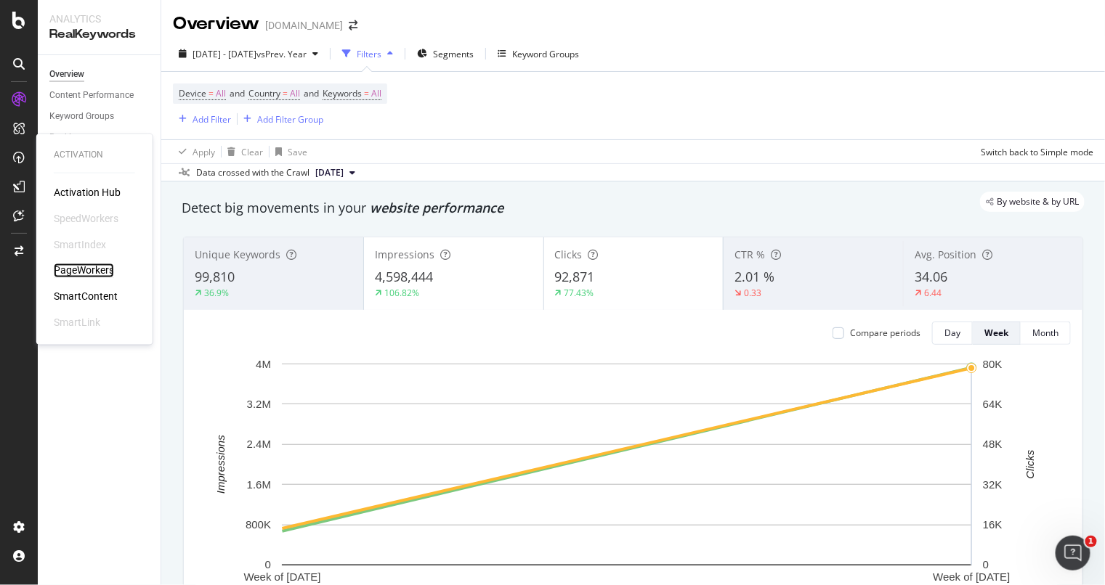
click at [78, 266] on div "PageWorkers" at bounding box center [84, 271] width 60 height 15
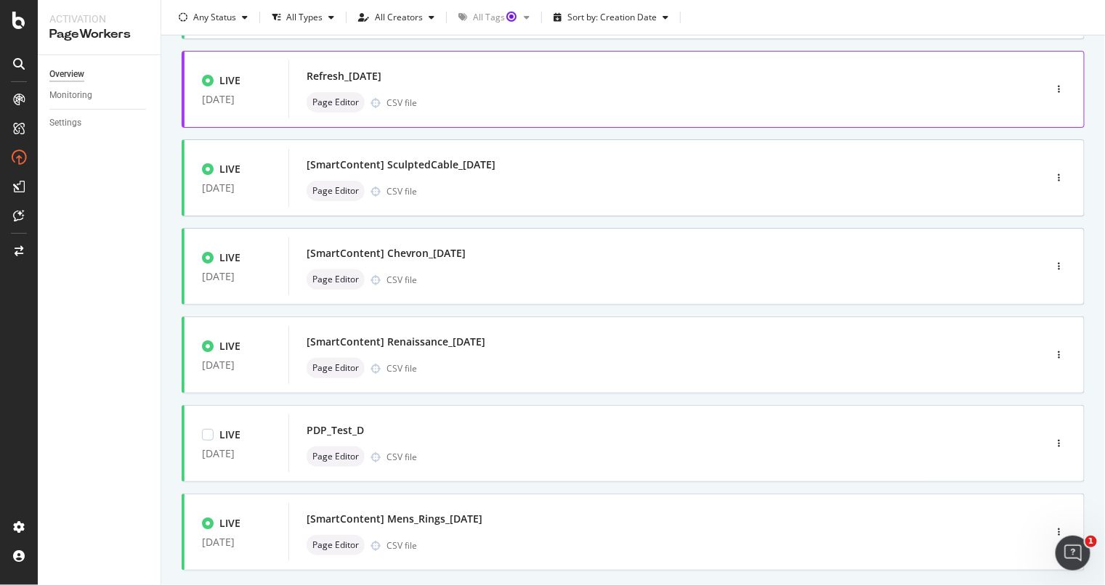
scroll to position [453, 0]
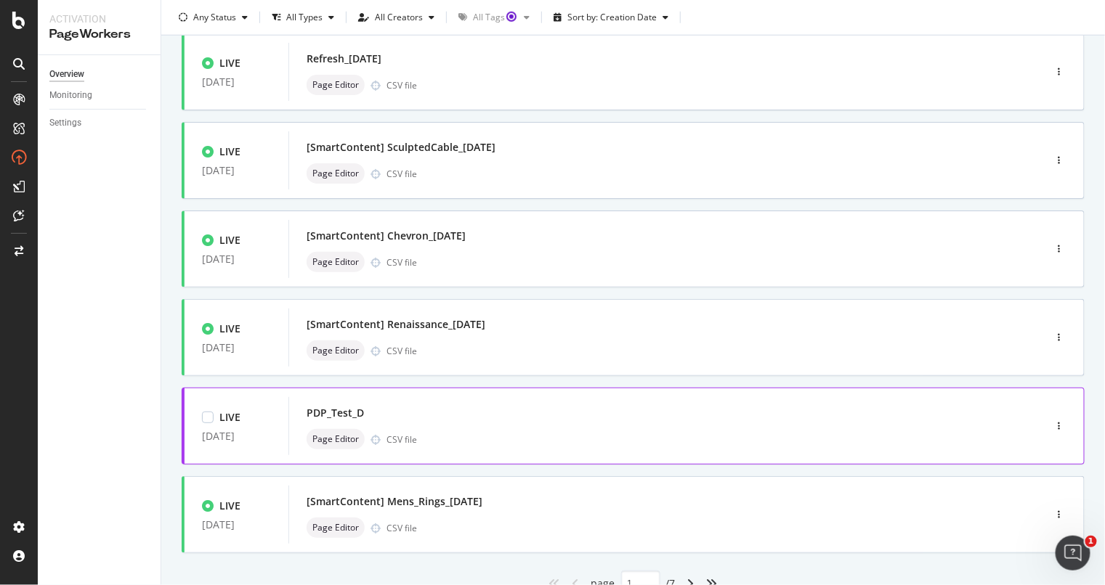
click at [443, 426] on div "PDP_Test_D Page Editor CSV file" at bounding box center [644, 426] width 676 height 46
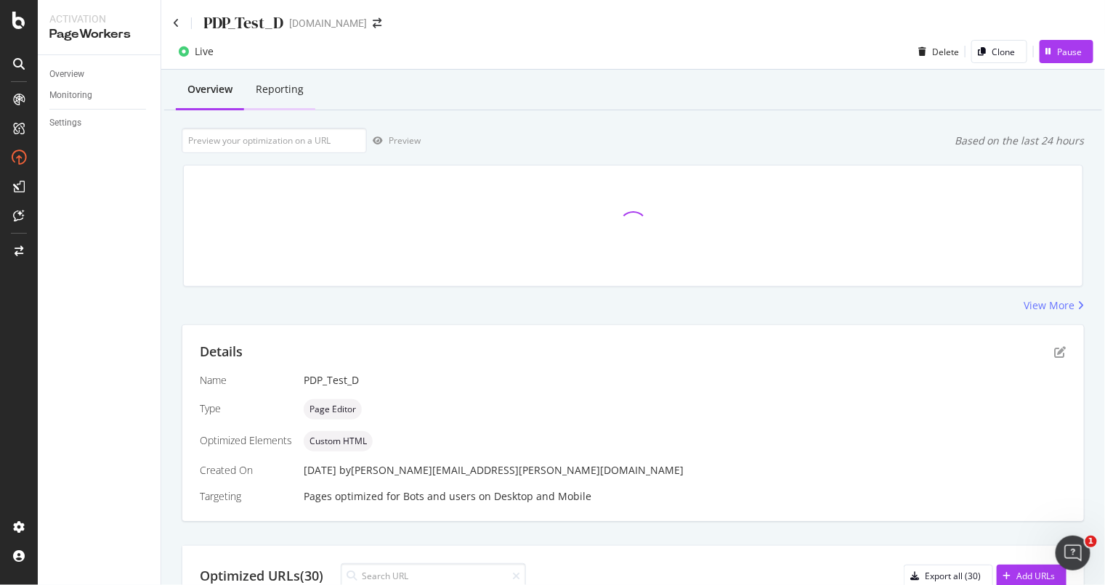
click at [295, 84] on div "Reporting" at bounding box center [280, 89] width 48 height 15
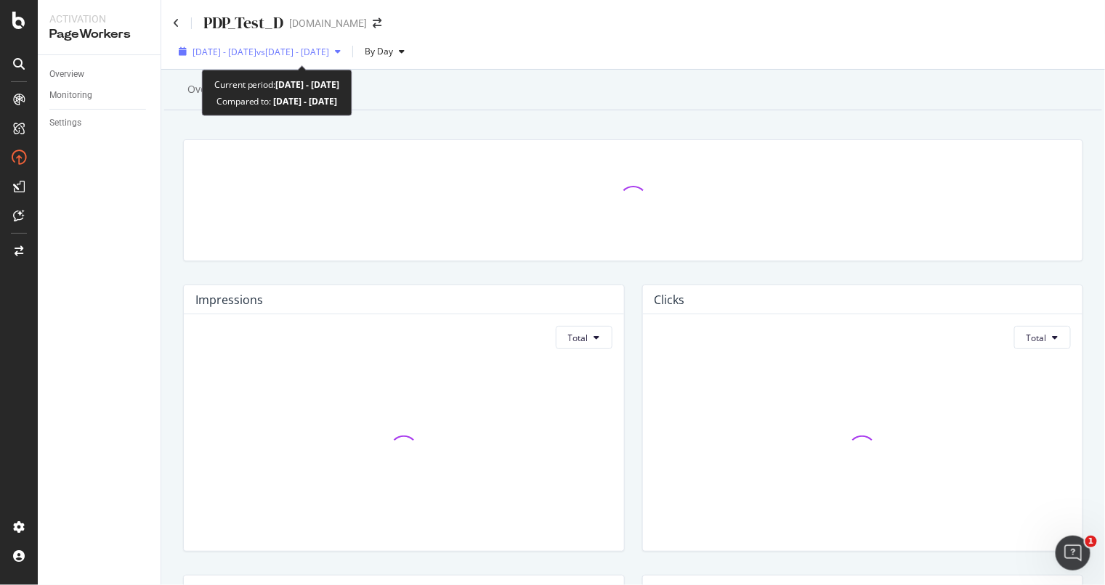
click at [329, 52] on span "vs 2025 Jul. 29th - Aug. 25th" at bounding box center [292, 52] width 73 height 12
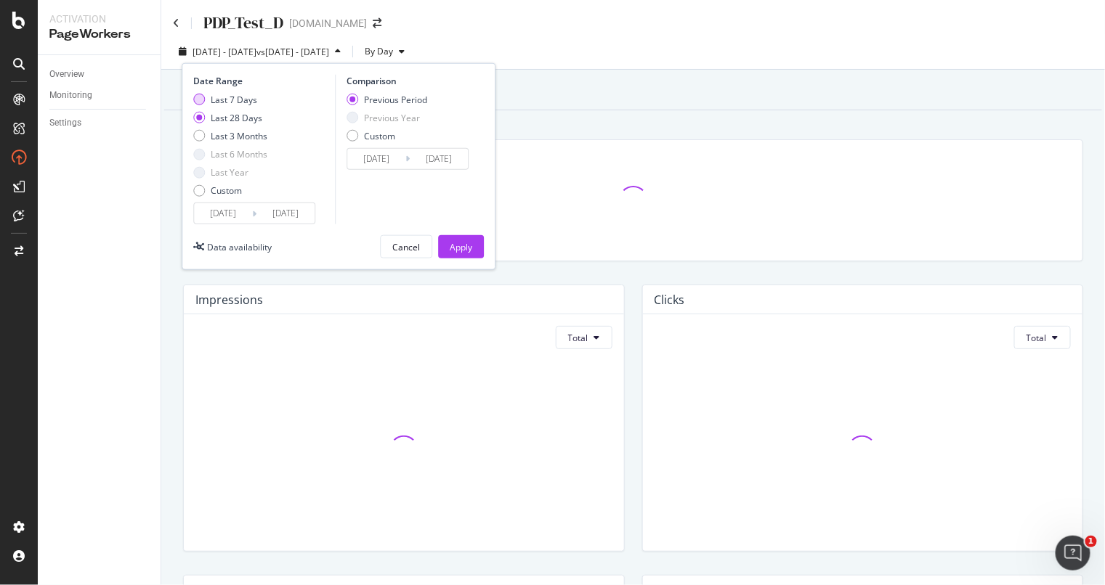
click at [197, 99] on div "Last 7 Days" at bounding box center [199, 100] width 12 height 12
type input "[DATE]"
type input "2025/09/09"
type input "2025/09/15"
click at [249, 213] on input "[DATE]" at bounding box center [223, 213] width 58 height 20
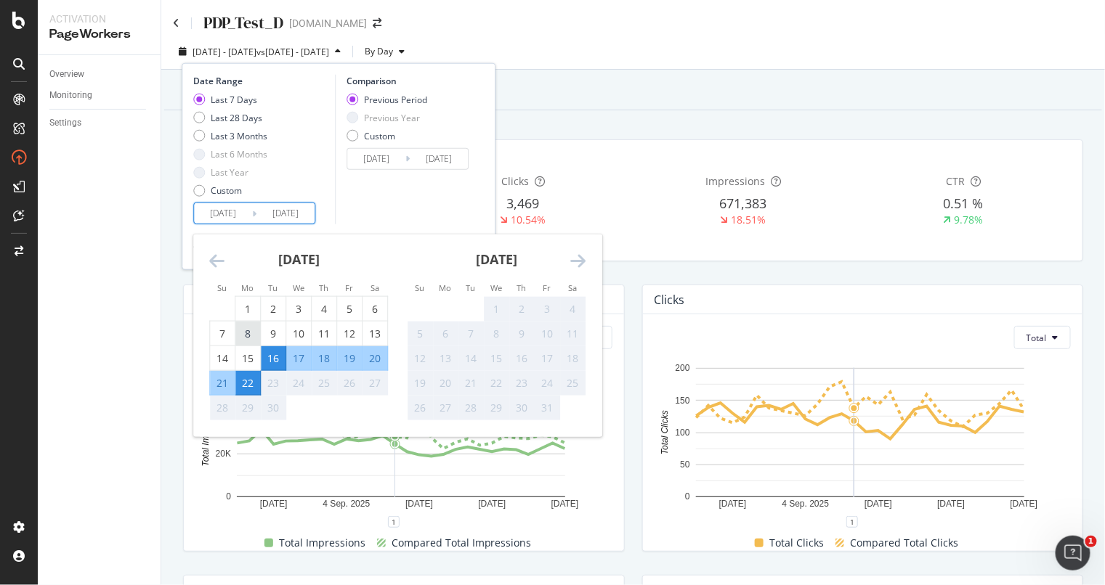
click at [253, 325] on div "8" at bounding box center [247, 334] width 25 height 24
type input "2025/09/08"
type input "2025/08/24"
type input "2025/09/07"
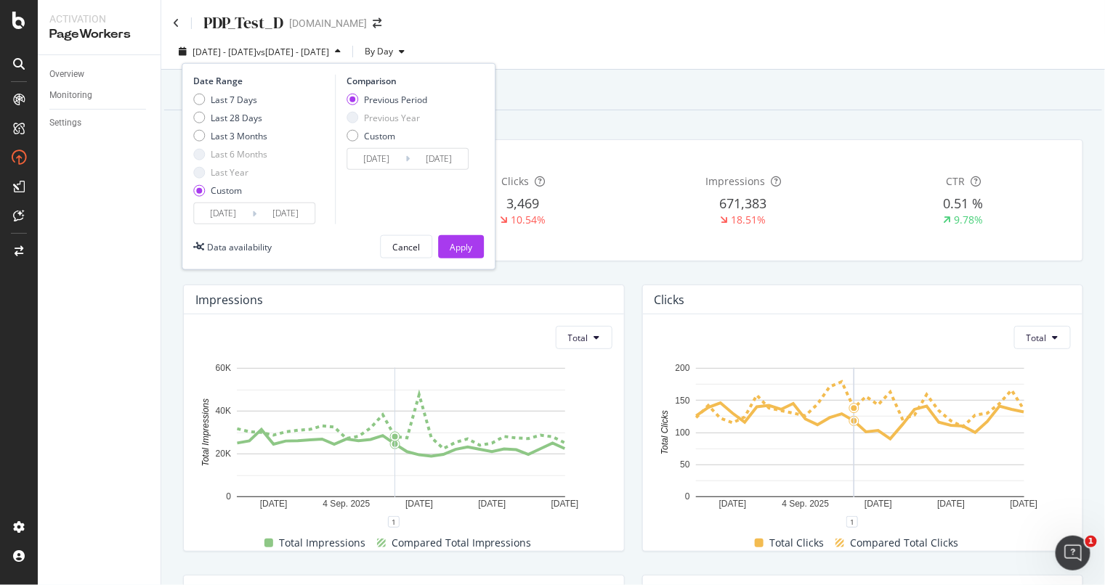
click at [382, 185] on div "Comparison Previous Period Previous Year Custom 2025/08/24 Navigate forward to …" at bounding box center [404, 150] width 138 height 150
click at [462, 236] on div "Apply" at bounding box center [461, 247] width 23 height 22
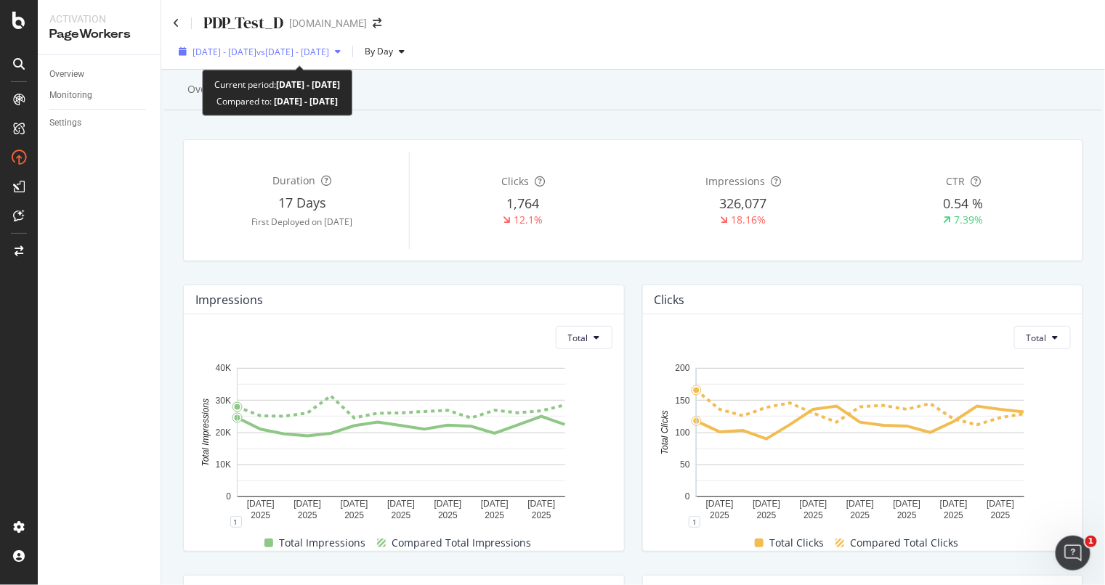
click at [211, 56] on span "2025 Sep. 8th - Sep. 22nd" at bounding box center [224, 52] width 64 height 12
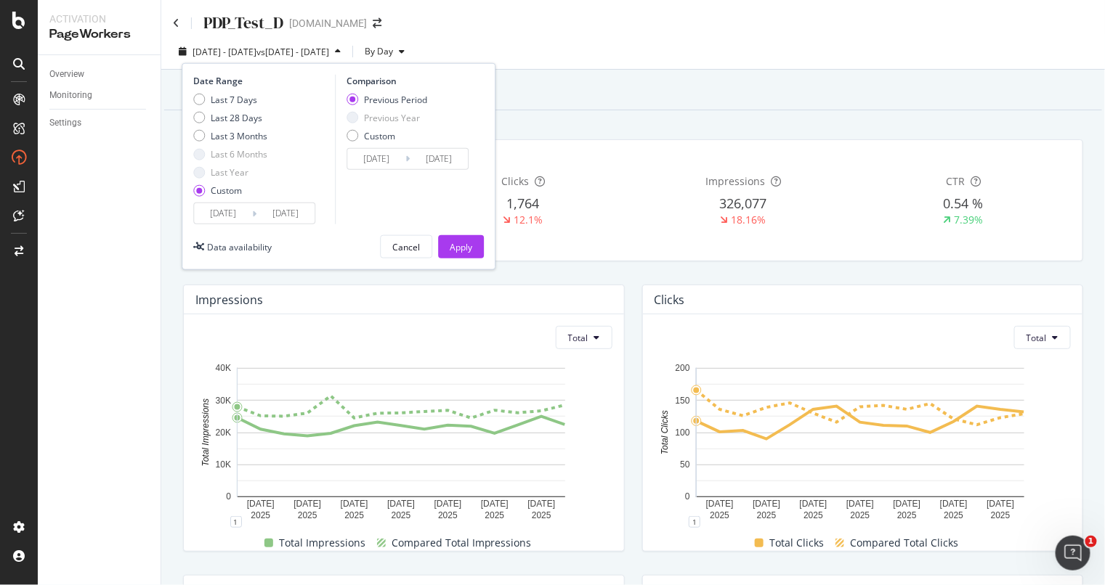
click at [224, 218] on input "2025/09/08" at bounding box center [223, 213] width 58 height 20
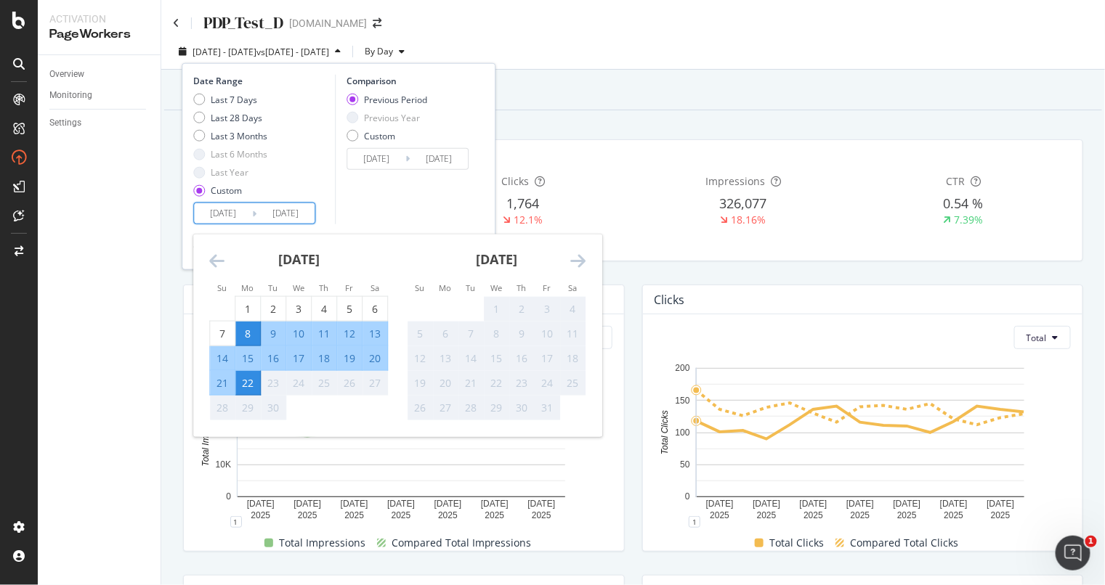
click at [318, 326] on div "11" at bounding box center [324, 333] width 25 height 15
type input "2025/09/11"
type input "2025/08/30"
type input "2025/09/10"
click at [358, 202] on div "Comparison Previous Period Previous Year Custom 2025/08/30 Navigate forward to …" at bounding box center [404, 150] width 138 height 150
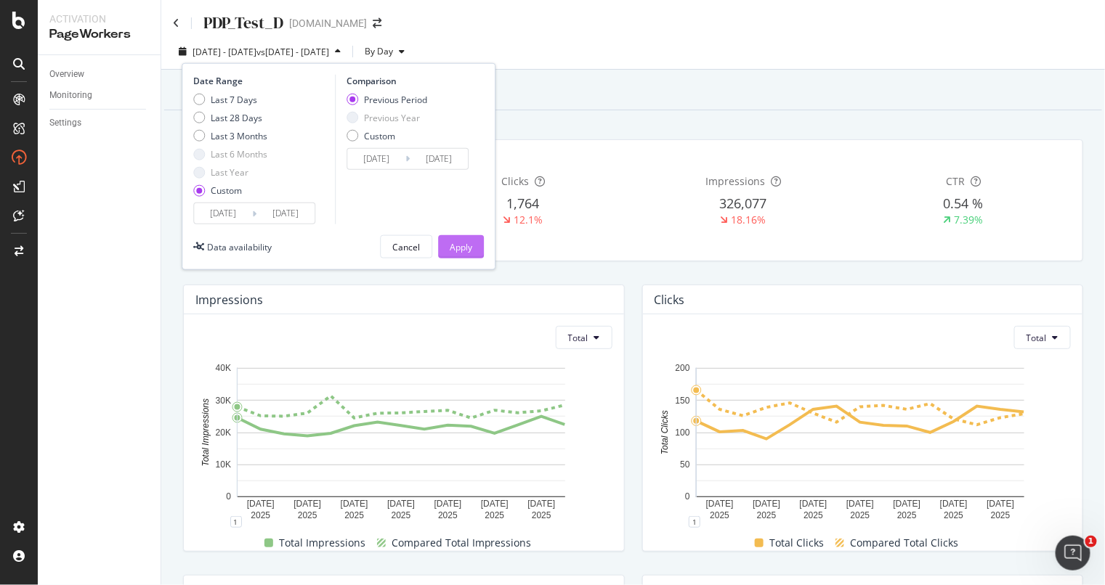
click at [469, 236] on div "Apply" at bounding box center [461, 247] width 23 height 22
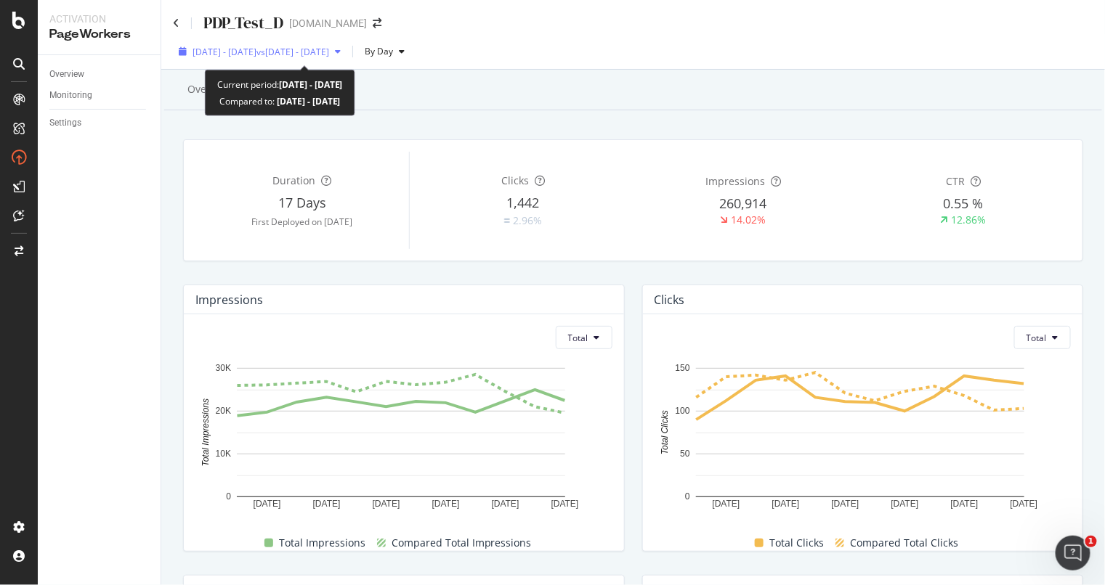
click at [329, 49] on span "vs 2025 Aug. 30th - Sep. 10th" at bounding box center [292, 52] width 73 height 12
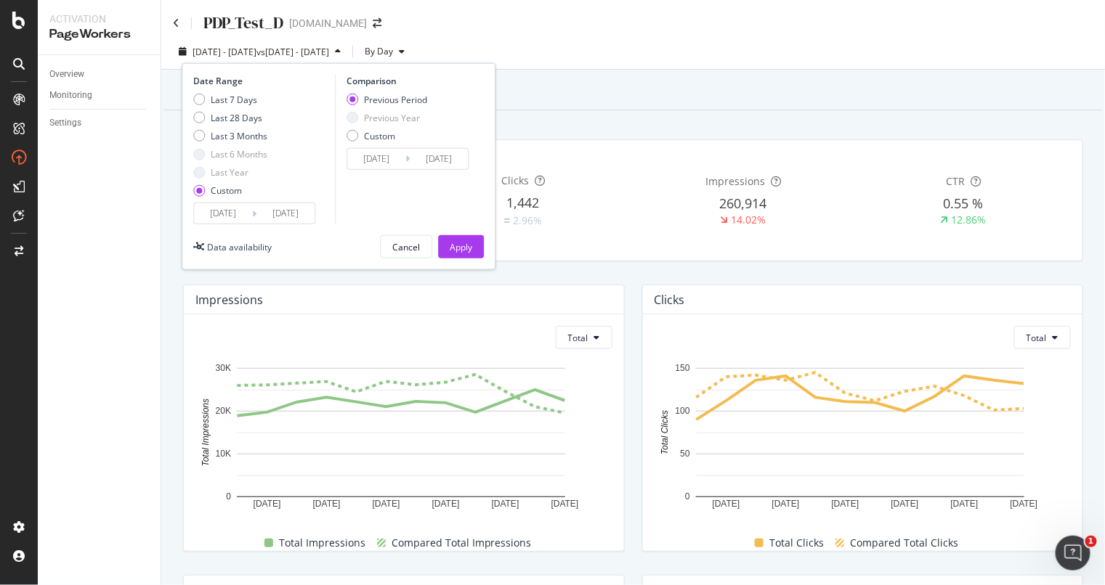
click at [288, 216] on input "[DATE]" at bounding box center [285, 213] width 58 height 20
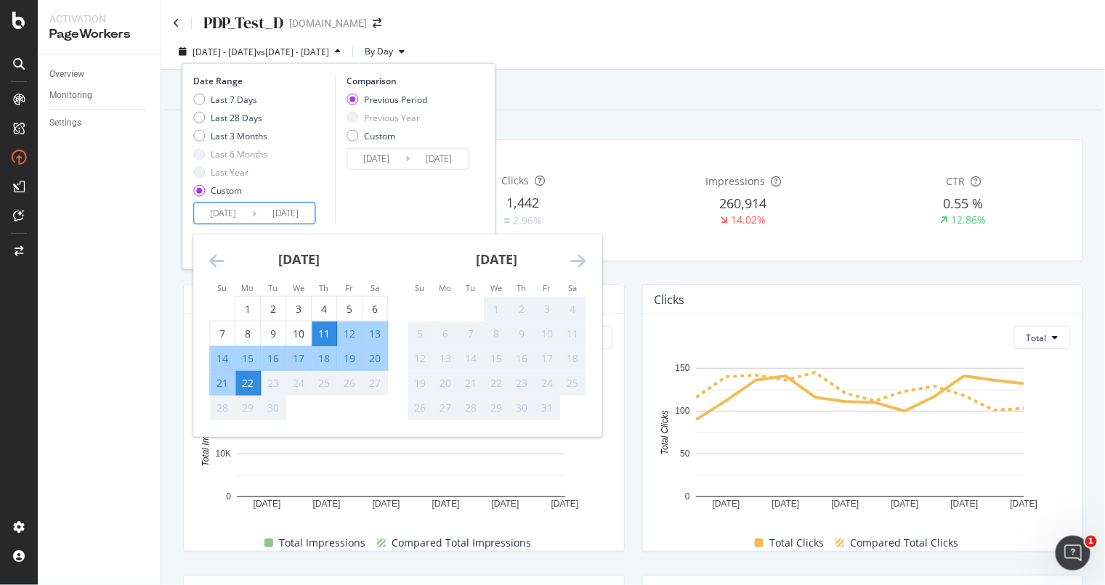
click at [273, 385] on div "23" at bounding box center [273, 382] width 25 height 15
click at [352, 323] on div "12" at bounding box center [349, 334] width 25 height 24
type input "2025/09/12"
type input "2025/09/09"
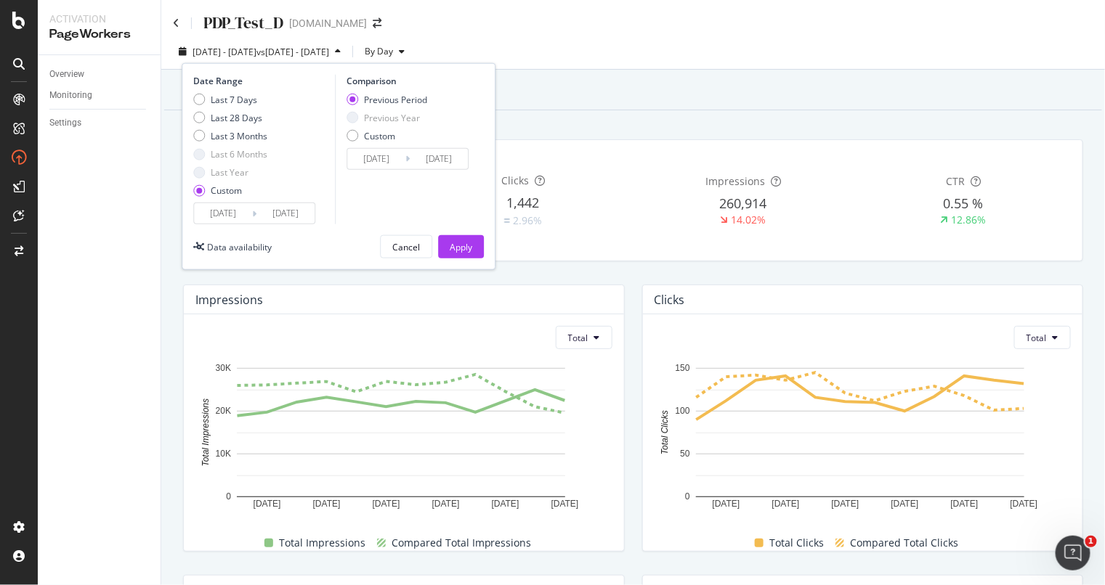
click at [296, 210] on input "2025/09/12" at bounding box center [285, 213] width 58 height 20
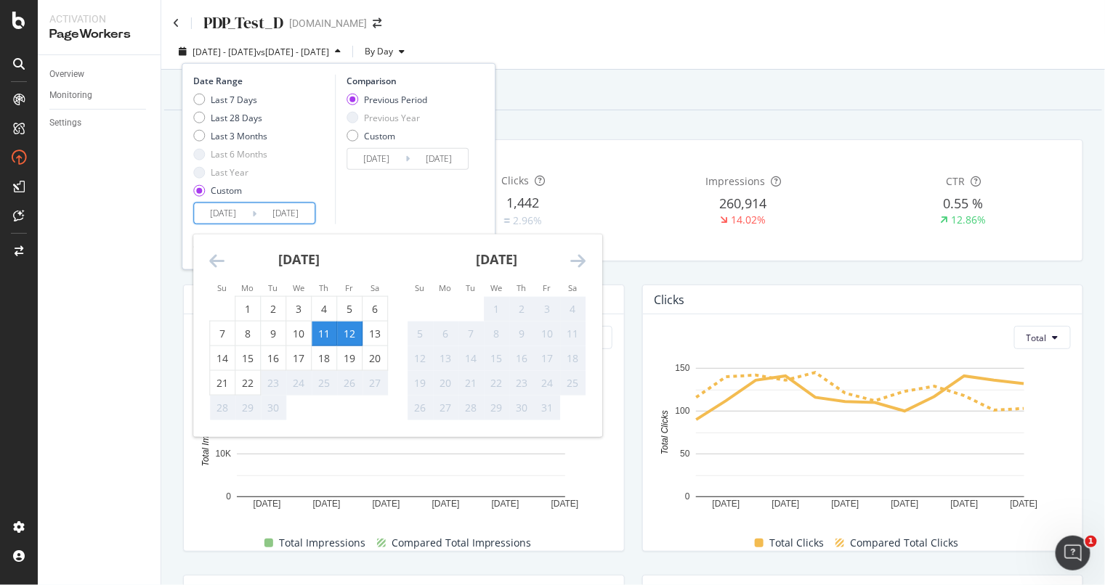
click at [328, 332] on div "11" at bounding box center [324, 333] width 25 height 15
type input "2025/09/11"
type input "2025/09/10"
click at [277, 209] on input "2025/09/11" at bounding box center [285, 213] width 58 height 20
click at [248, 360] on div "15" at bounding box center [247, 358] width 25 height 15
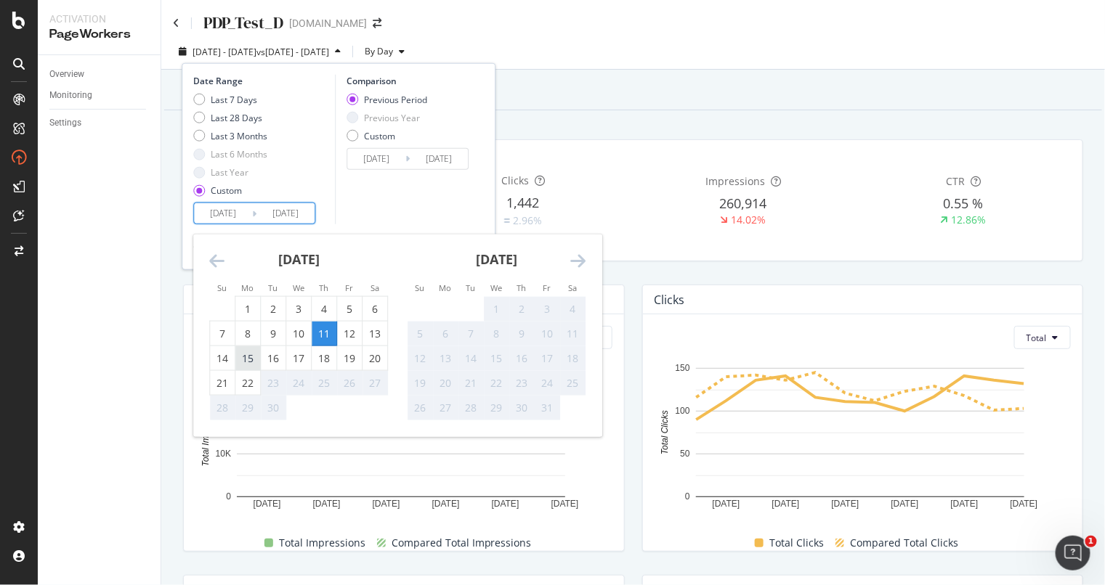
type input "2025/09/15"
type input "2025/09/06"
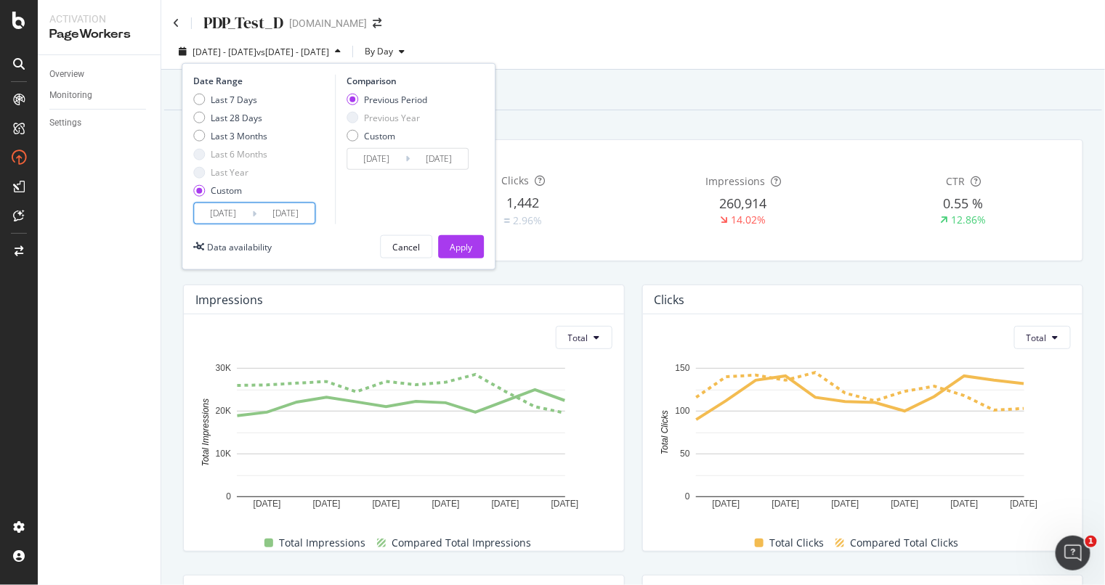
click at [271, 219] on input "2025/09/15" at bounding box center [285, 213] width 58 height 20
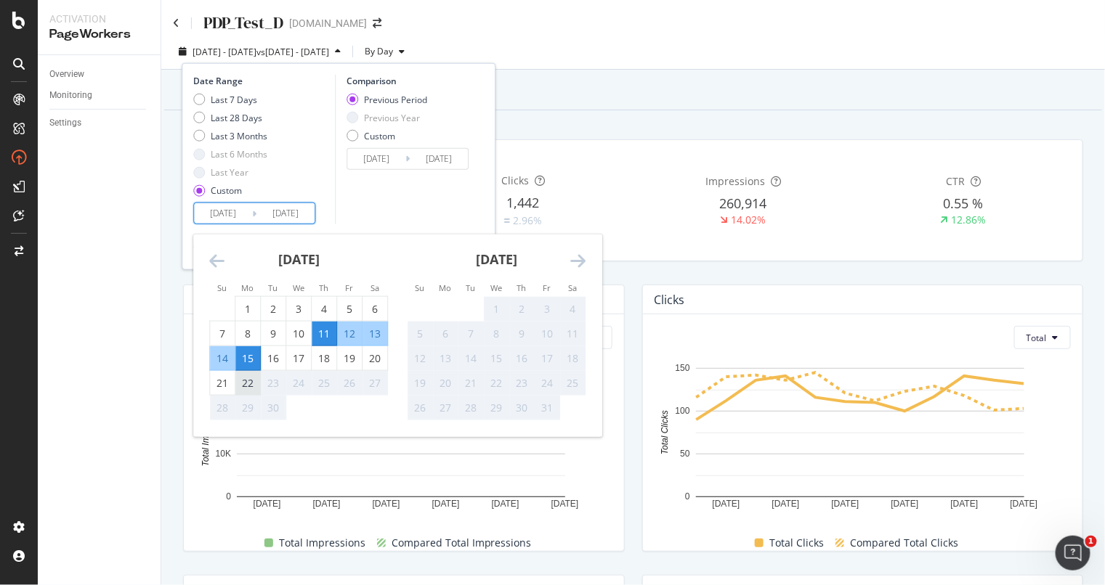
click at [251, 379] on div "22" at bounding box center [247, 382] width 25 height 15
type input "[DATE]"
type input "2025/08/30"
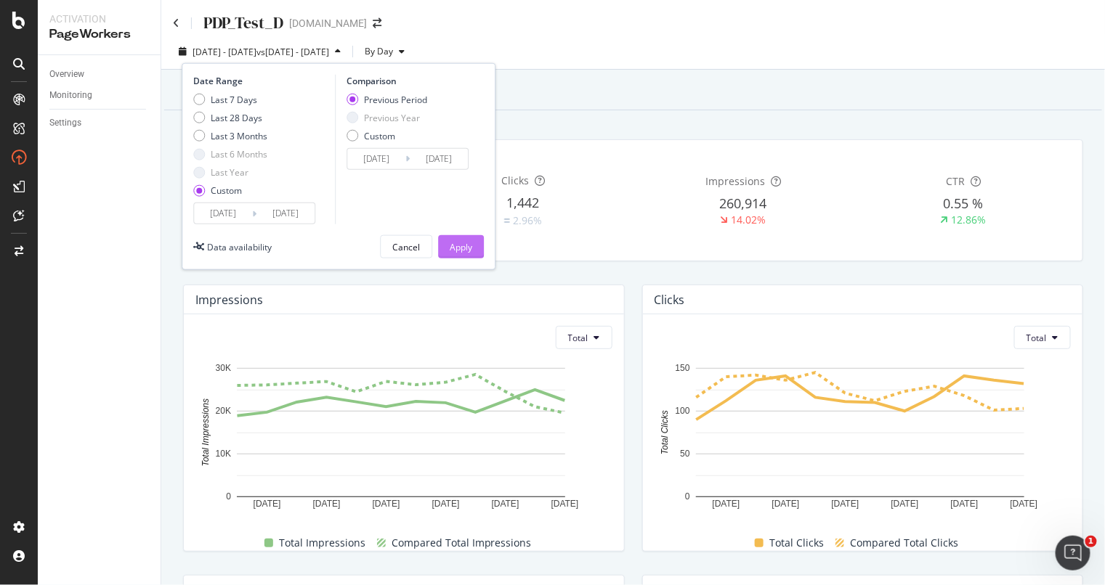
click at [480, 249] on button "Apply" at bounding box center [461, 246] width 46 height 23
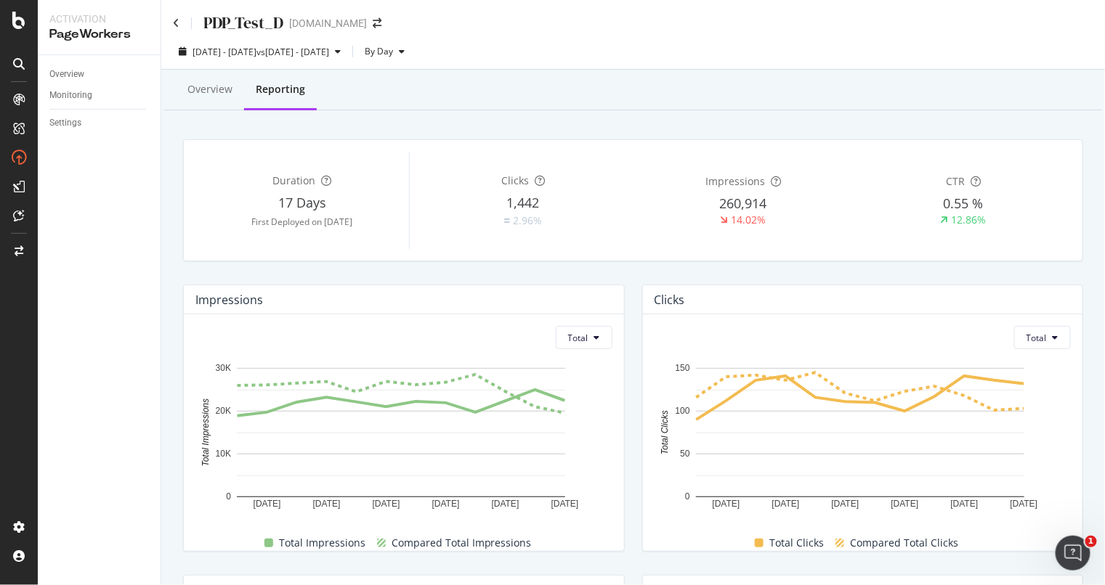
click at [171, 25] on div "PDP_Test_D davidyurman.com" at bounding box center [632, 17] width 943 height 34
click at [176, 22] on icon at bounding box center [176, 23] width 7 height 10
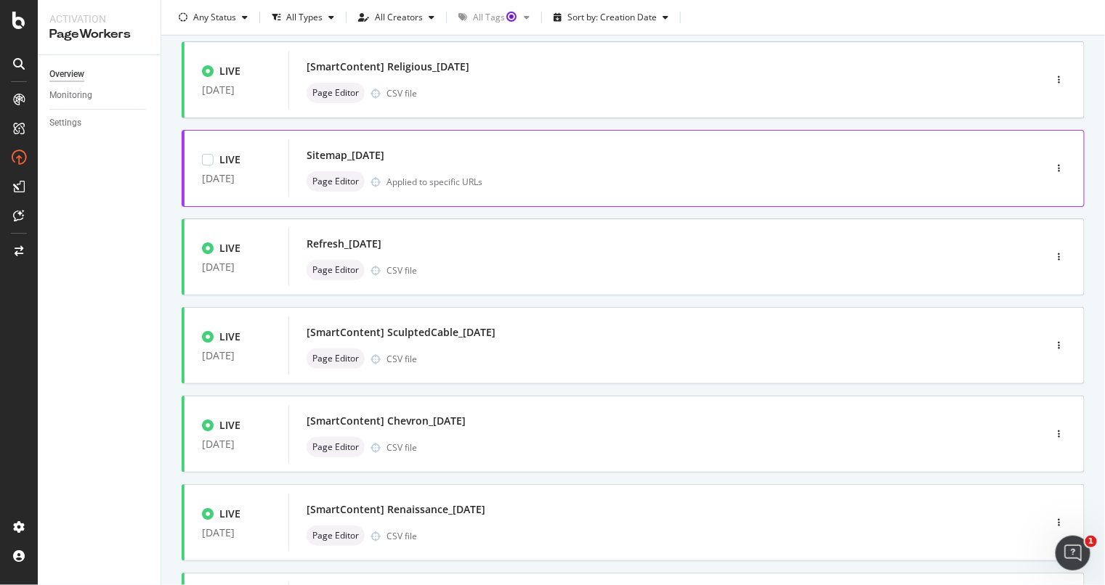
scroll to position [272, 0]
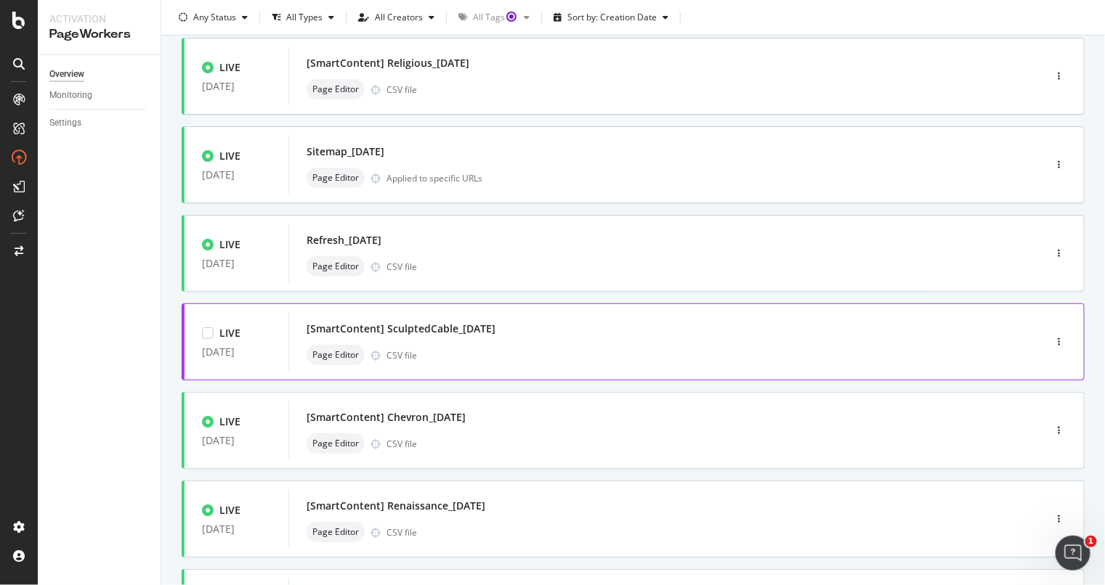
click at [680, 357] on div "Page Editor CSV file" at bounding box center [644, 355] width 676 height 20
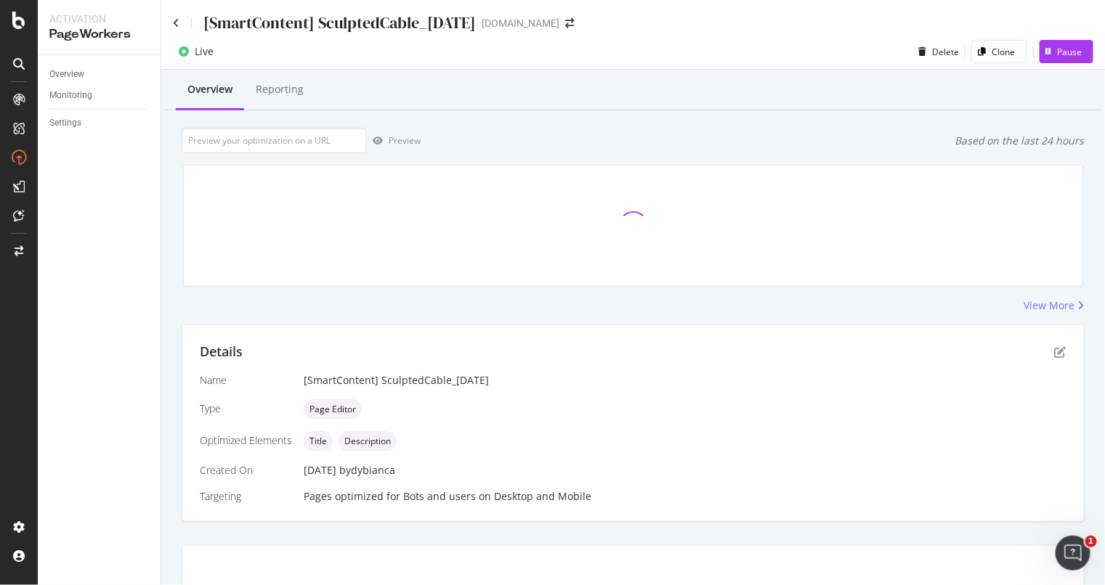
scroll to position [1, 0]
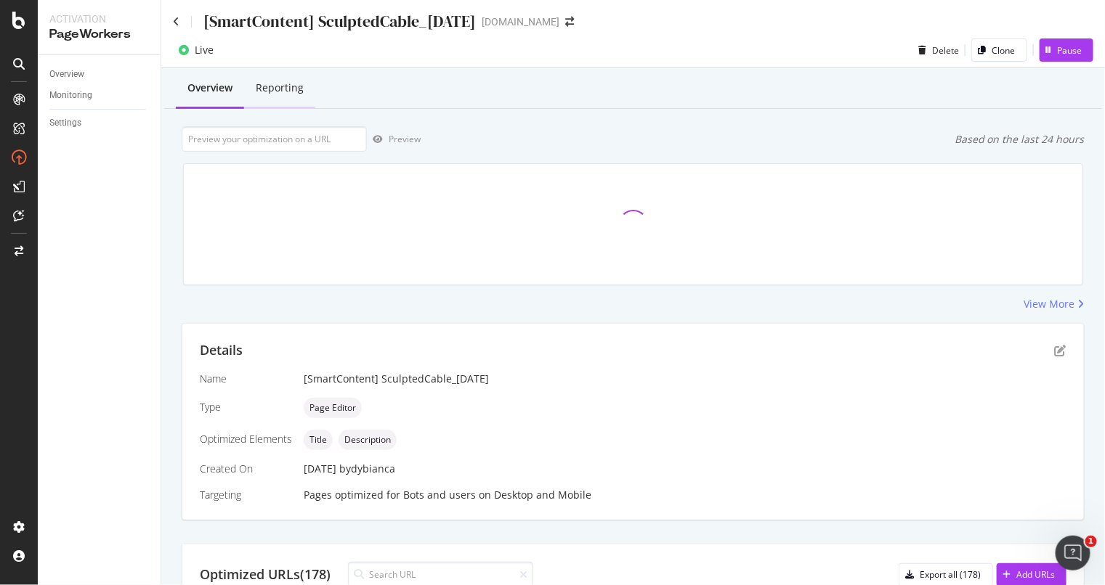
click at [285, 81] on div "Reporting" at bounding box center [280, 88] width 48 height 15
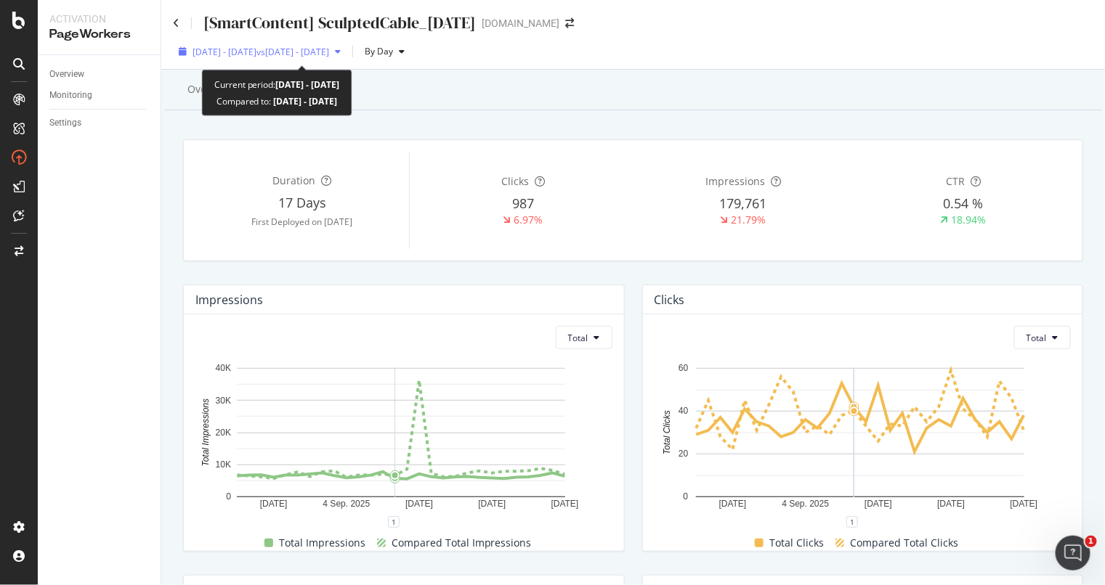
click at [329, 52] on span "vs 2025 Jul. 29th - Aug. 25th" at bounding box center [292, 52] width 73 height 12
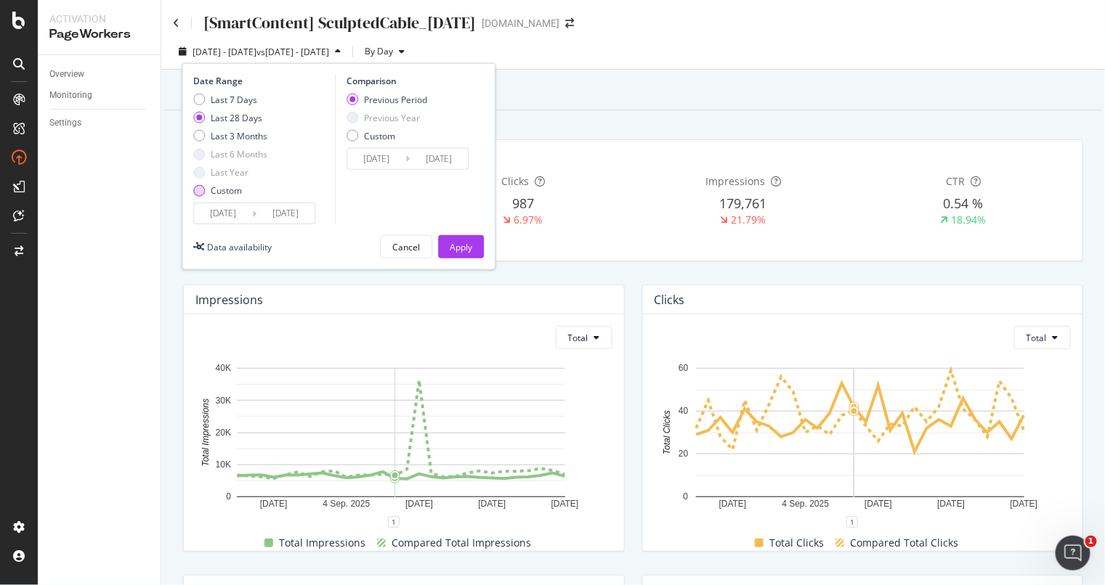
click at [193, 194] on div "Custom" at bounding box center [230, 190] width 74 height 12
click at [224, 218] on input "[DATE]" at bounding box center [223, 213] width 58 height 20
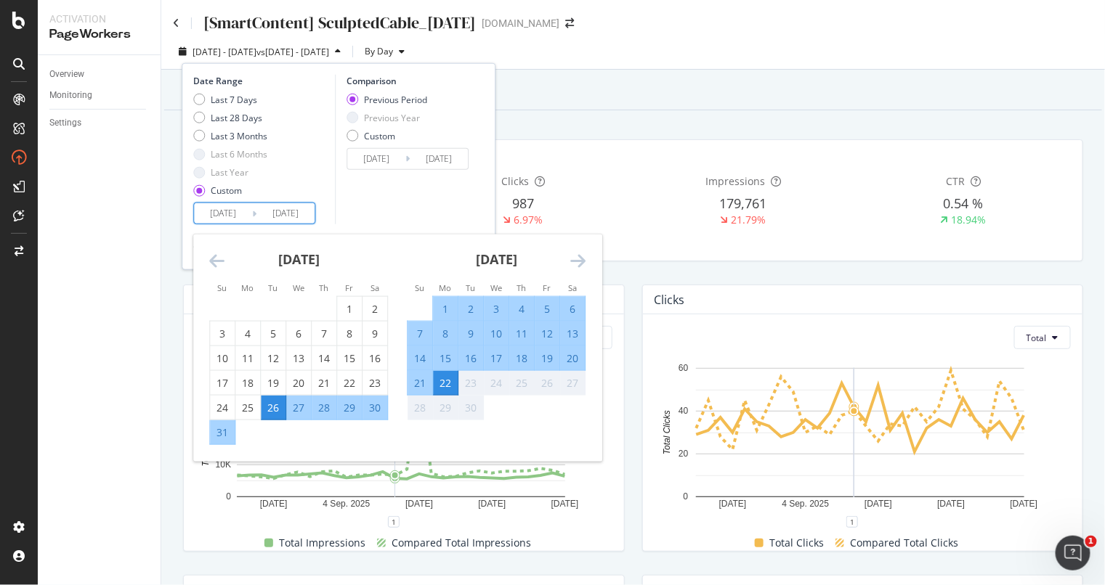
click at [448, 331] on div "8" at bounding box center [445, 333] width 25 height 15
type input "2025/09/08"
type input "2025/08/24"
type input "2025/09/07"
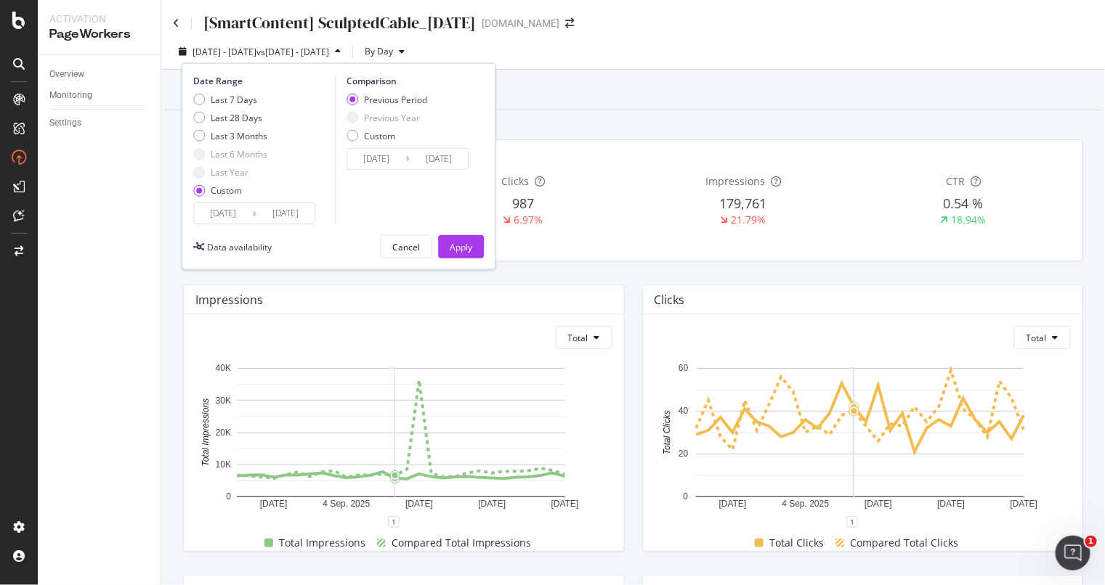
click at [436, 195] on div "Comparison Previous Period Previous Year Custom 2025/08/24 Navigate forward to …" at bounding box center [404, 150] width 138 height 150
click at [455, 241] on div "Apply" at bounding box center [461, 247] width 23 height 12
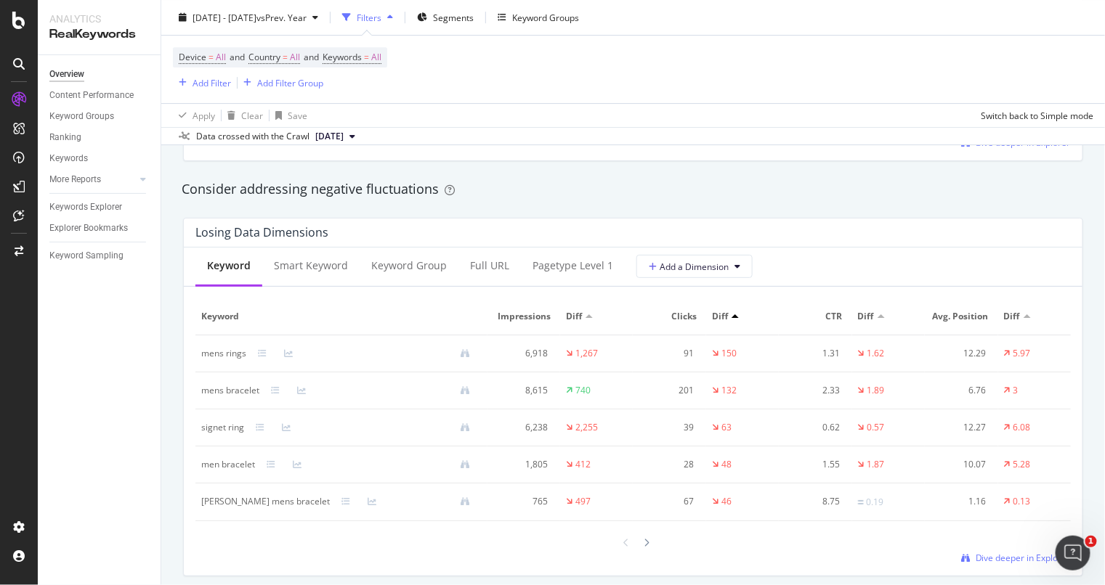
scroll to position [1476, 0]
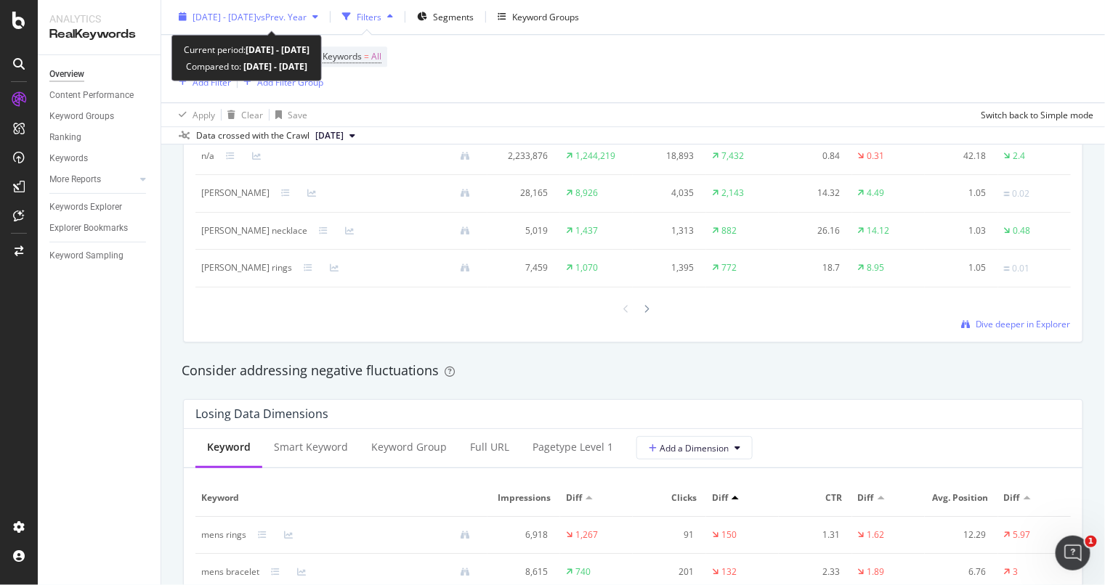
click at [306, 17] on span "vs Prev. Year" at bounding box center [281, 17] width 50 height 12
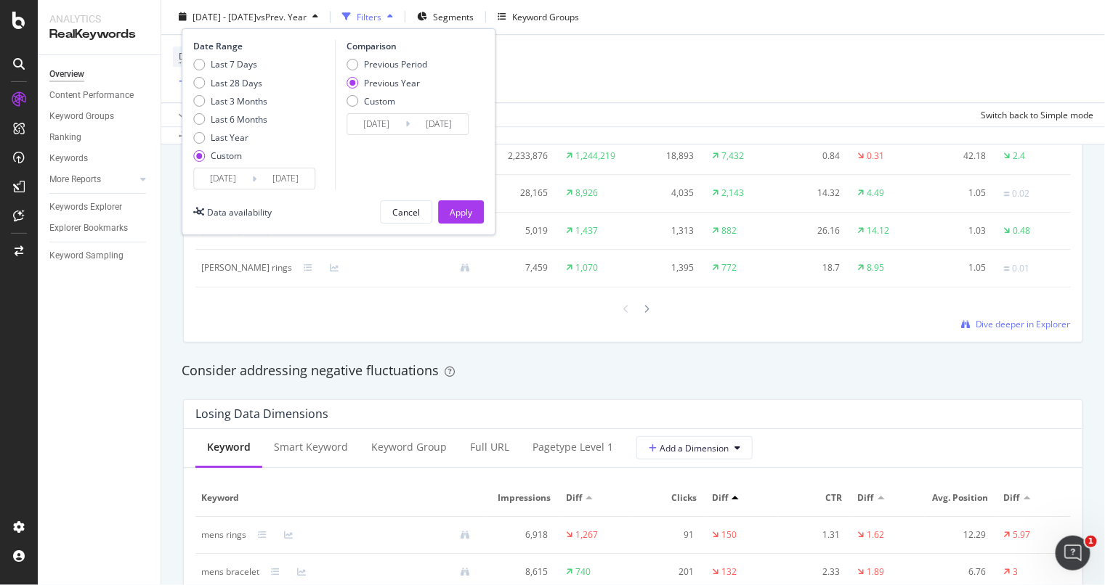
click at [197, 71] on div "Last 7 Days Last 28 Days Last 3 Months Last 6 Months Last Year Custom" at bounding box center [230, 114] width 74 height 110
click at [206, 63] on div "Last 7 Days" at bounding box center [230, 65] width 74 height 12
type input "[DATE]"
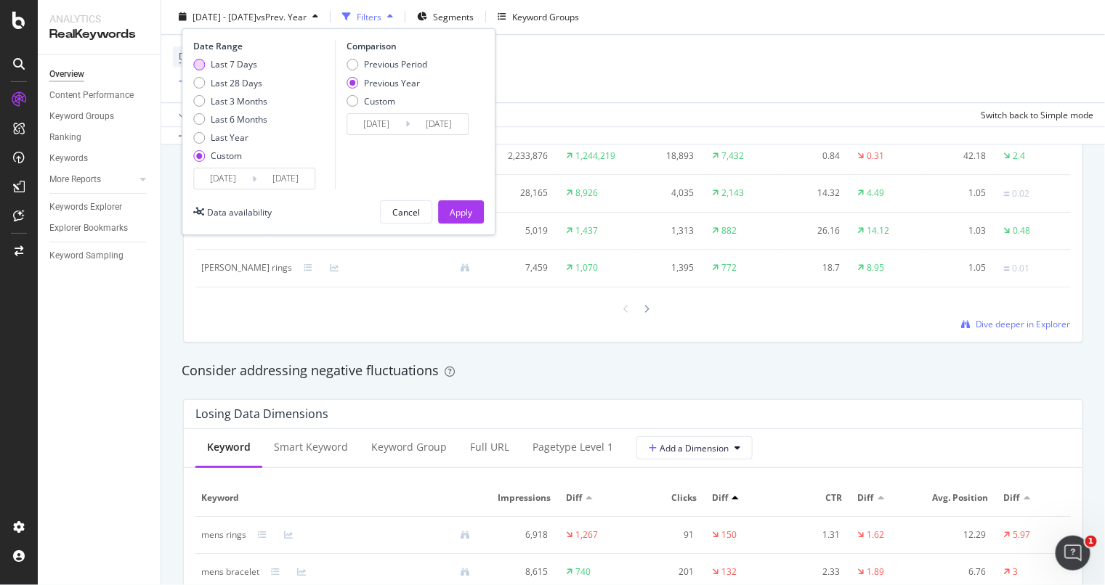
type input "[DATE]"
click at [456, 209] on div "Apply" at bounding box center [461, 212] width 23 height 12
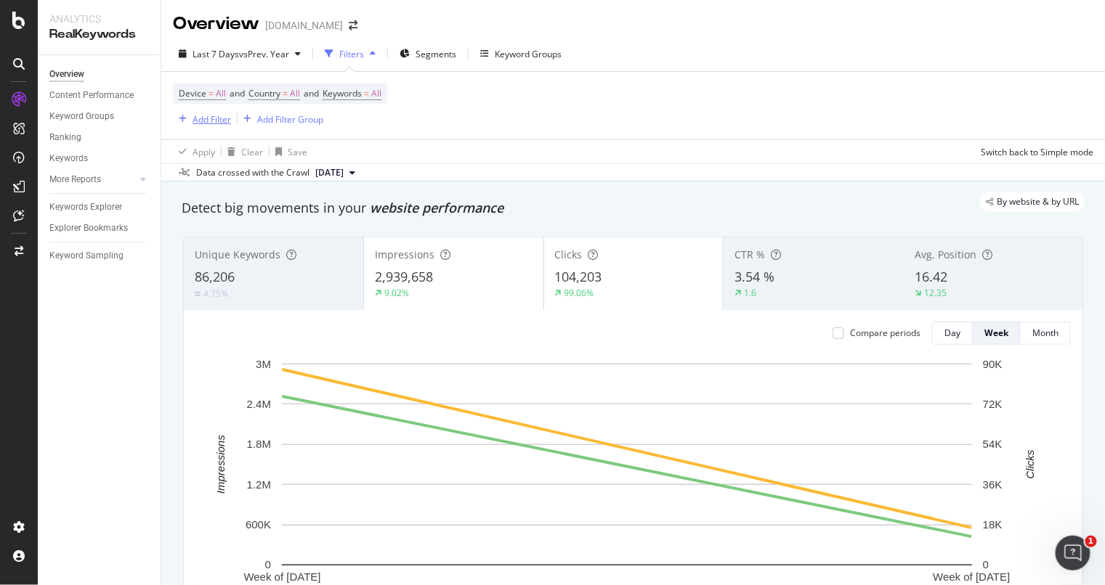
click at [211, 113] on div "Add Filter" at bounding box center [211, 119] width 38 height 12
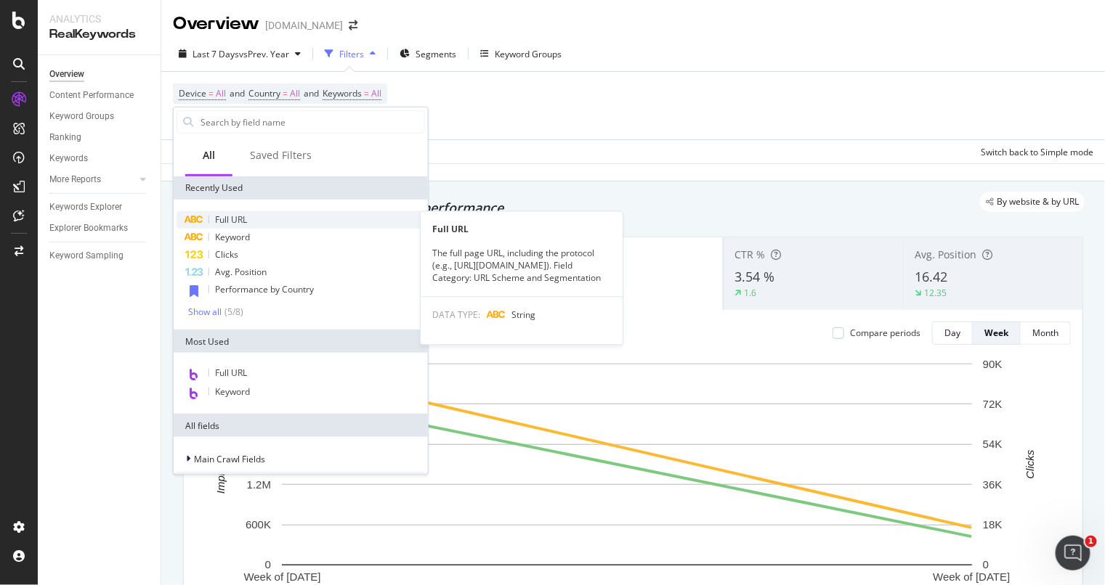
click at [223, 212] on div "Full URL" at bounding box center [300, 219] width 248 height 17
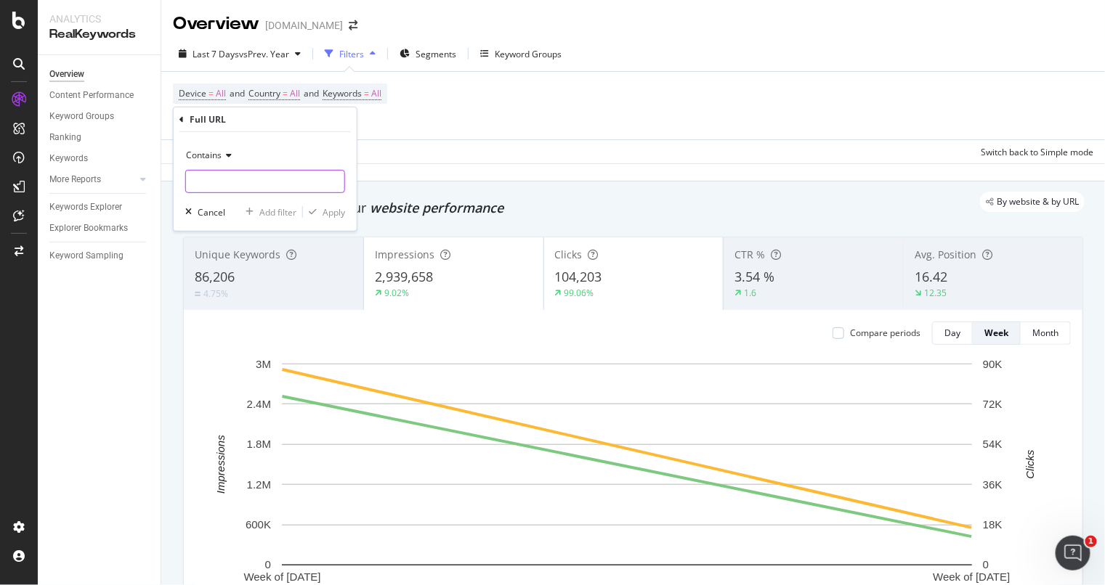
click at [281, 179] on input "text" at bounding box center [265, 181] width 158 height 23
type input "prefn1"
click at [312, 198] on div "Contains prefn1 Cancel Add filter Apply" at bounding box center [265, 181] width 183 height 99
click at [330, 216] on div "Apply" at bounding box center [333, 212] width 23 height 12
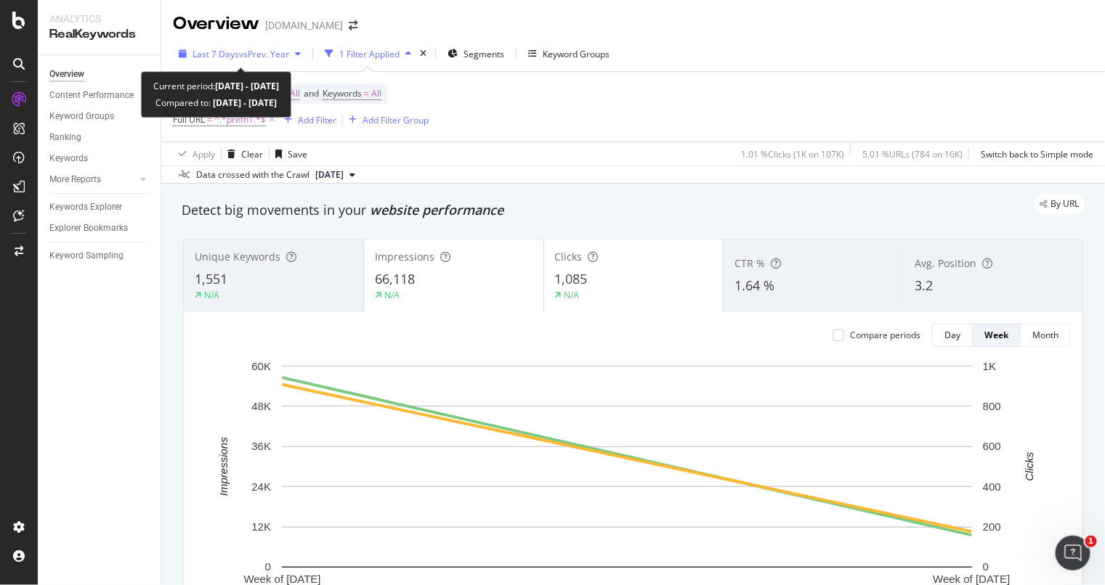
click at [304, 52] on div "button" at bounding box center [297, 53] width 17 height 9
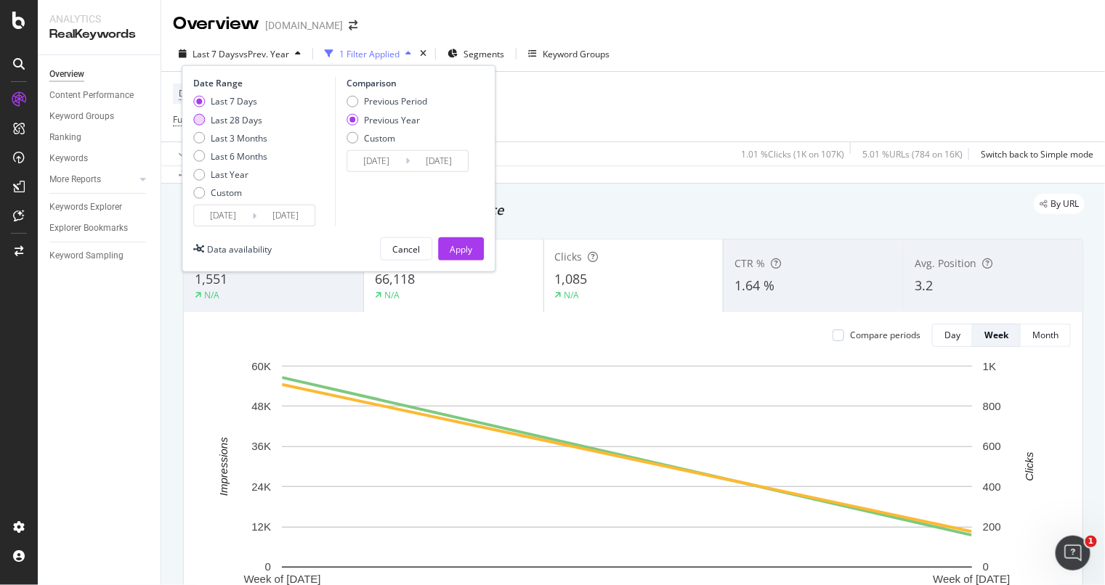
click at [199, 118] on div "Last 28 Days" at bounding box center [199, 120] width 12 height 12
type input "[DATE]"
click at [455, 248] on div "Apply" at bounding box center [461, 249] width 23 height 12
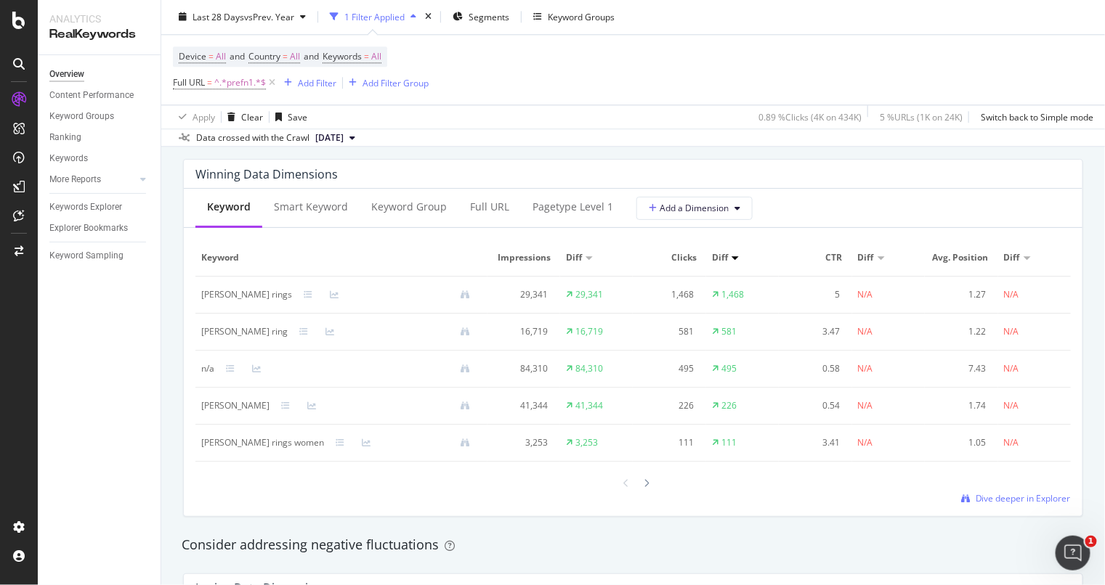
scroll to position [1361, 0]
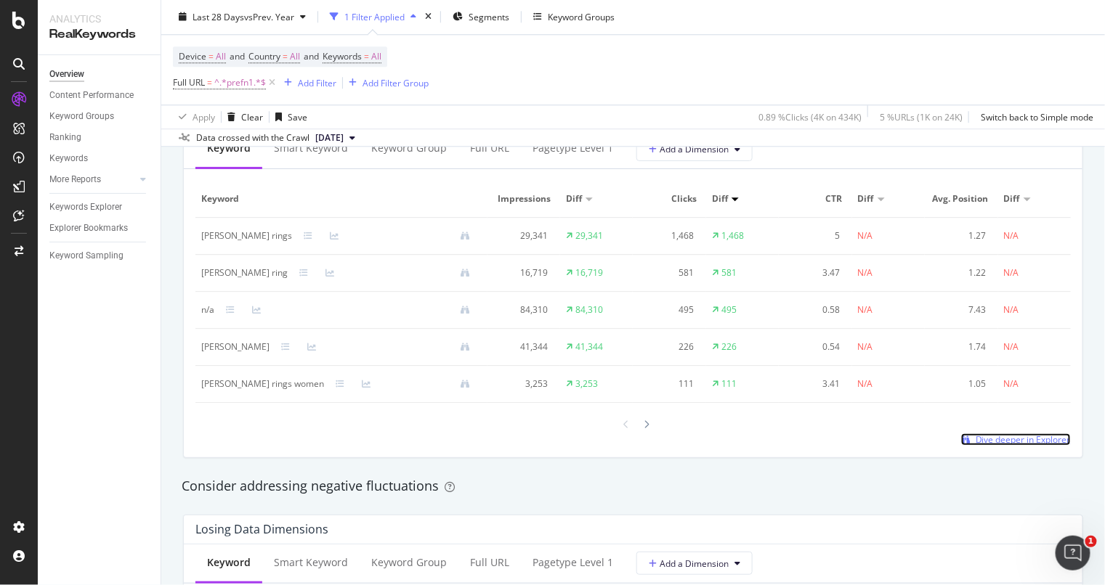
click at [1008, 446] on span "Dive deeper in Explorer" at bounding box center [1022, 440] width 95 height 12
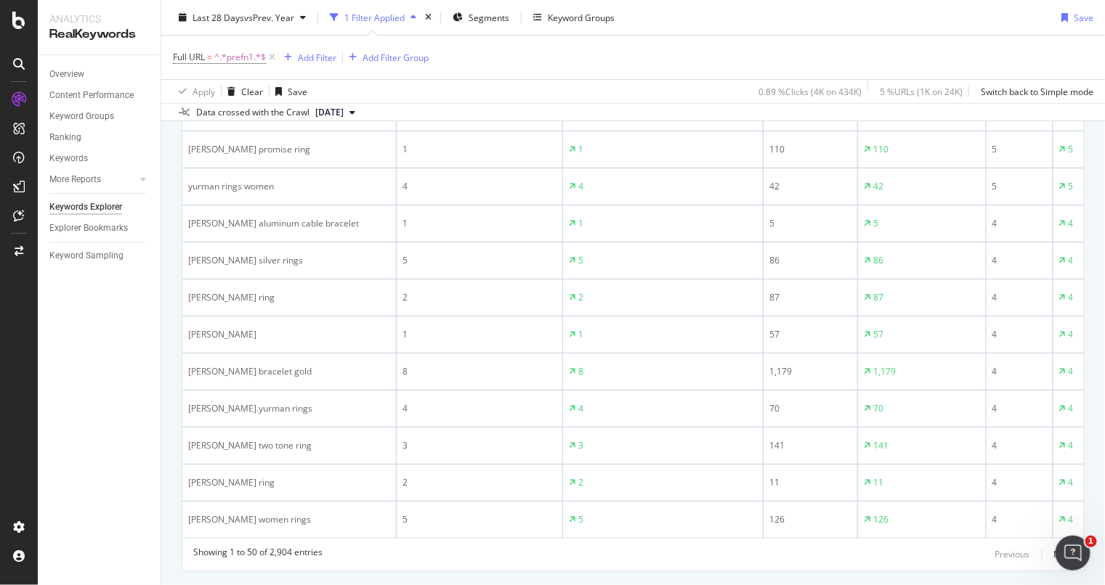
scroll to position [2068, 0]
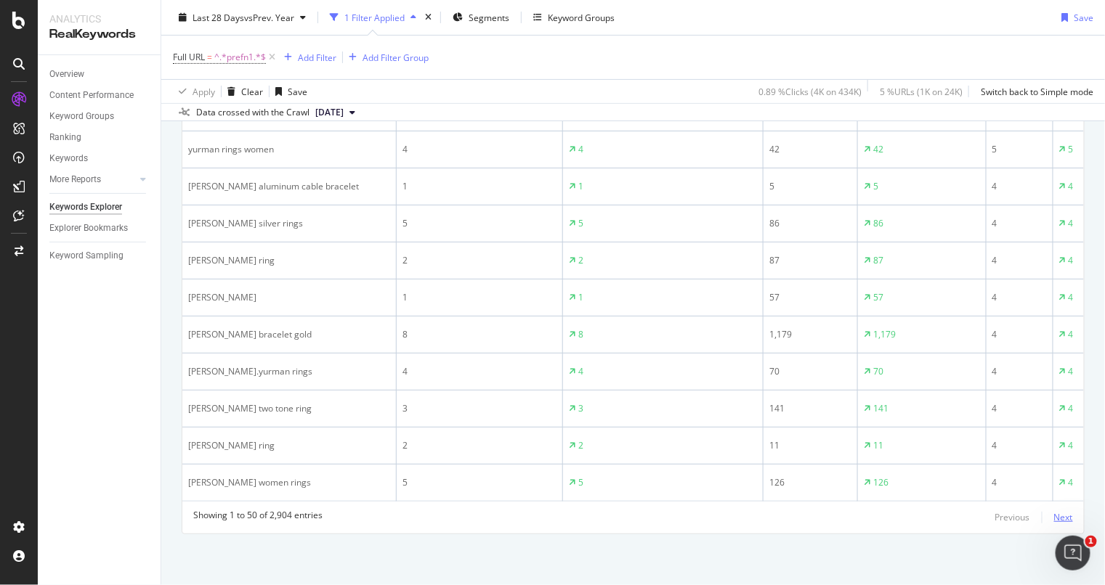
click at [1054, 518] on div "Next" at bounding box center [1063, 517] width 19 height 12
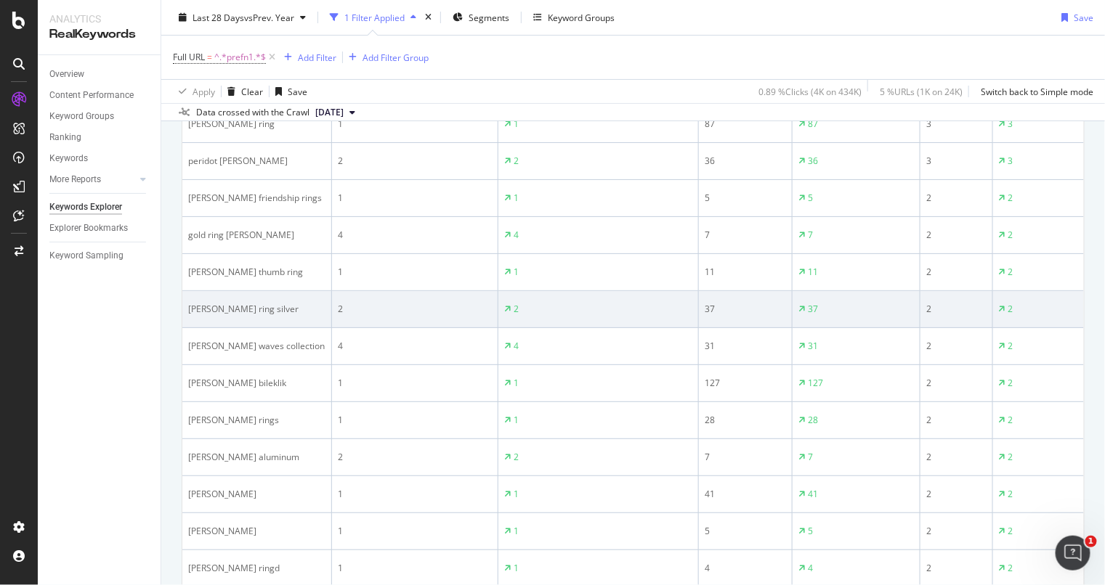
scroll to position [2093, 0]
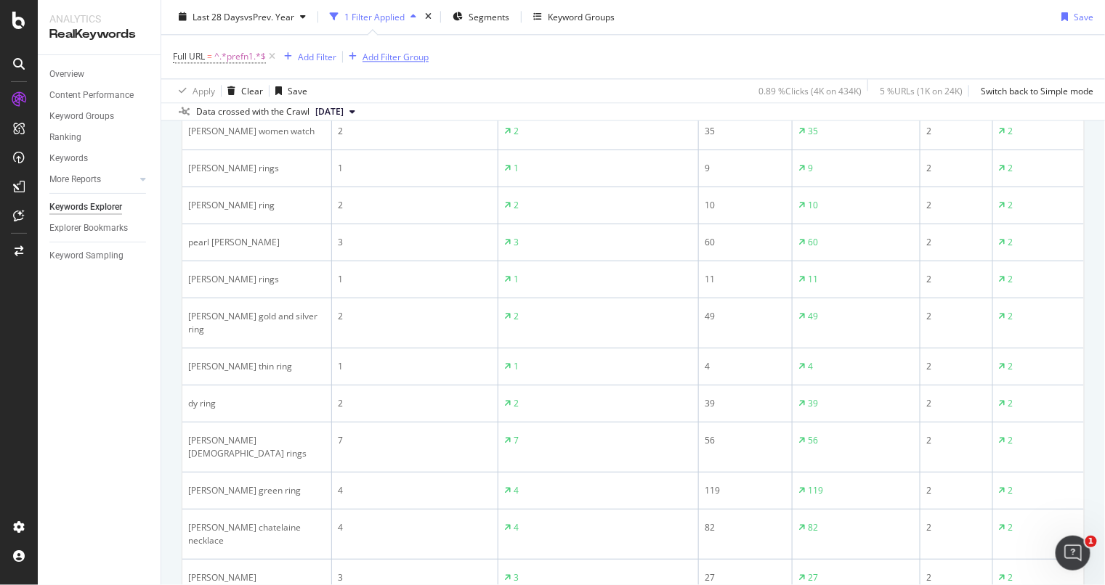
click at [372, 59] on div "Add Filter Group" at bounding box center [395, 57] width 66 height 12
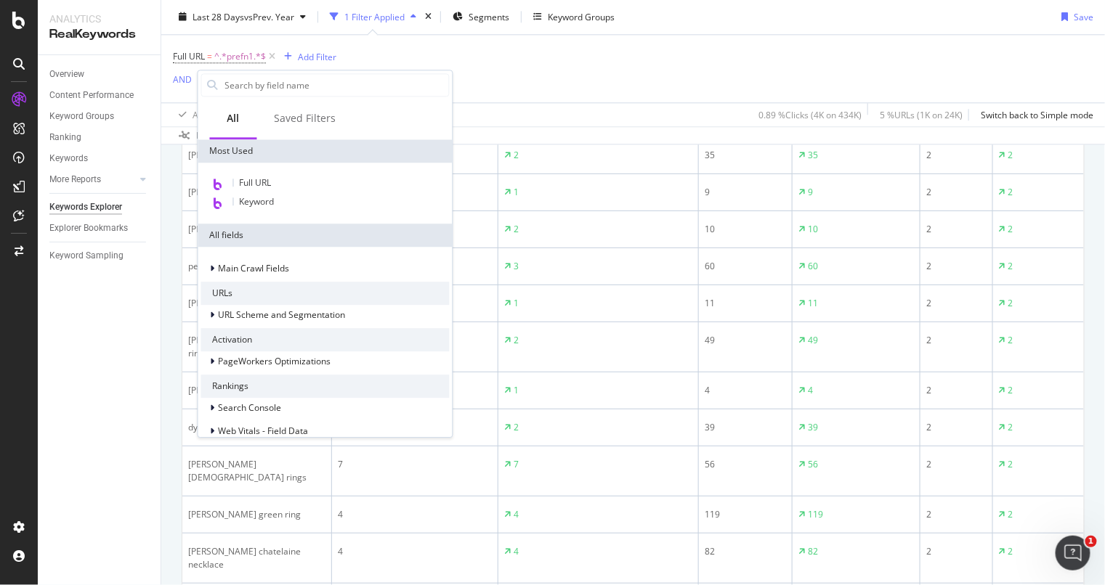
scroll to position [1300, 0]
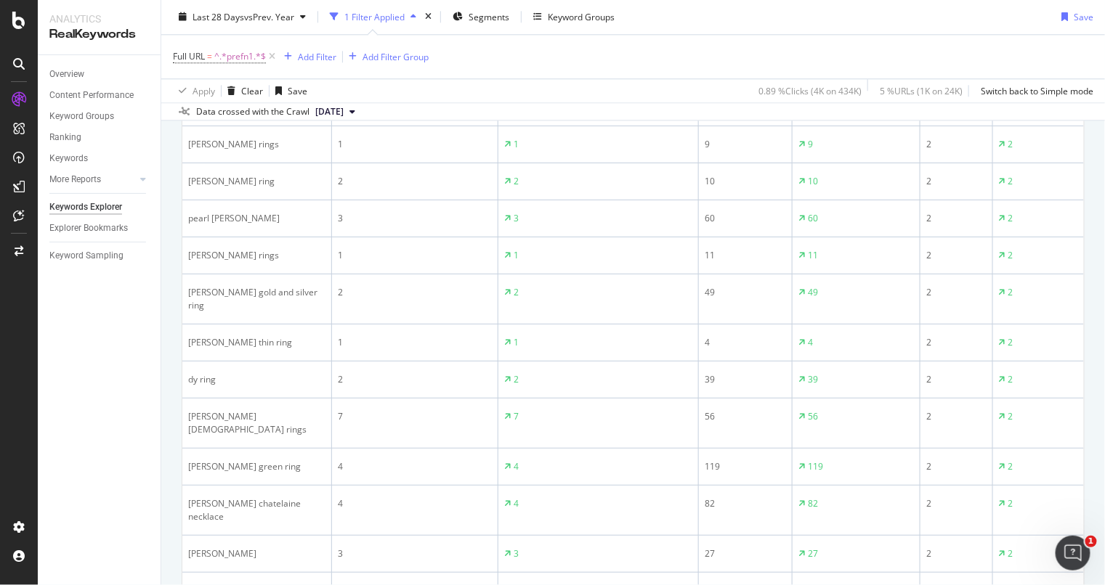
click at [503, 57] on div "Full URL = ^.*prefn1.*$ Add Filter Add Filter Group" at bounding box center [633, 58] width 920 height 44
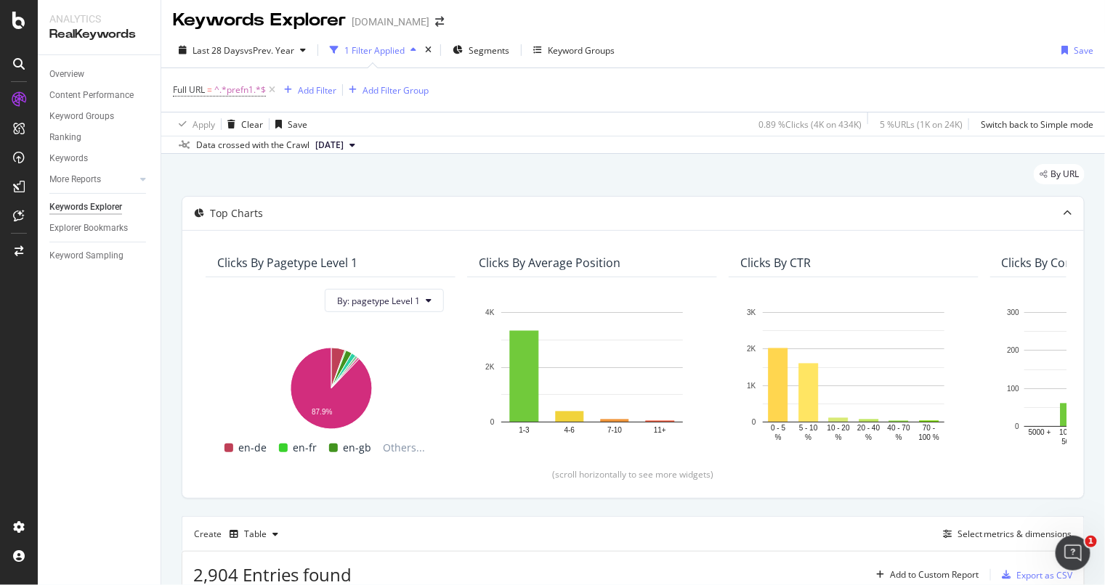
scroll to position [0, 0]
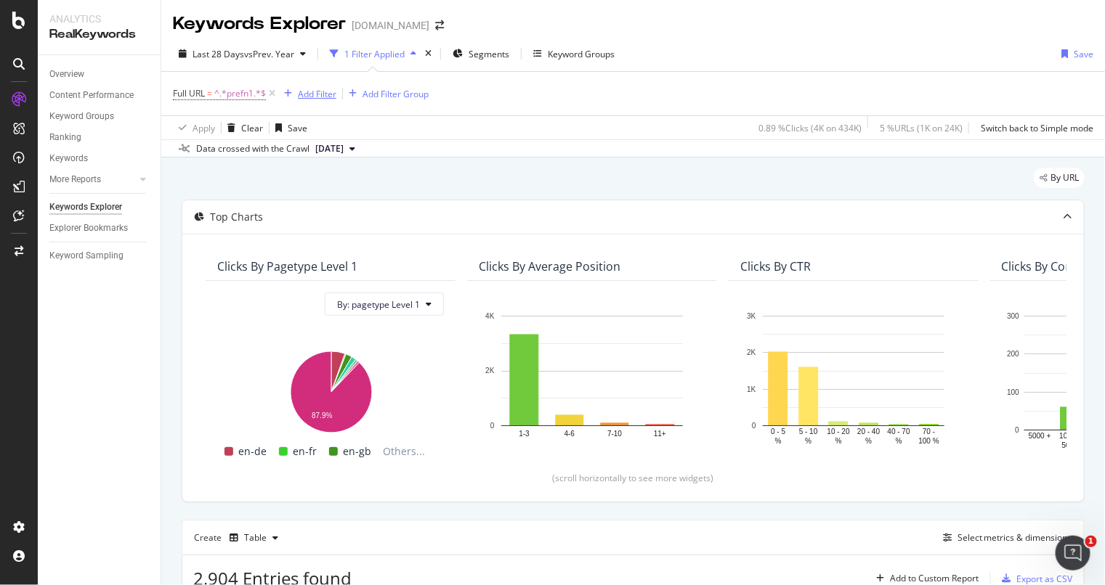
click at [330, 91] on div "Add Filter" at bounding box center [317, 94] width 38 height 12
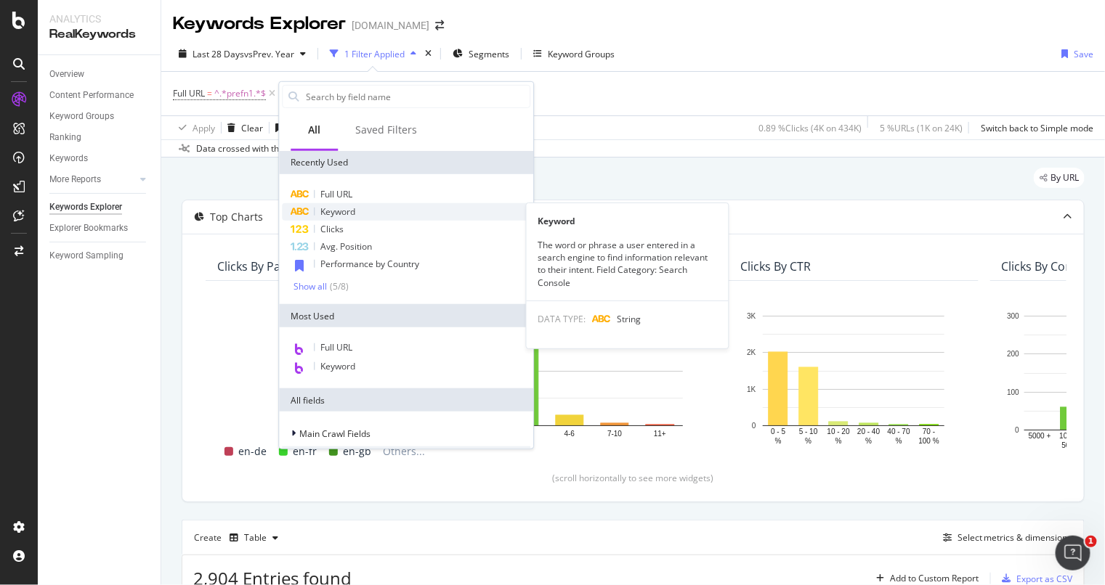
click at [341, 207] on span "Keyword" at bounding box center [337, 212] width 35 height 12
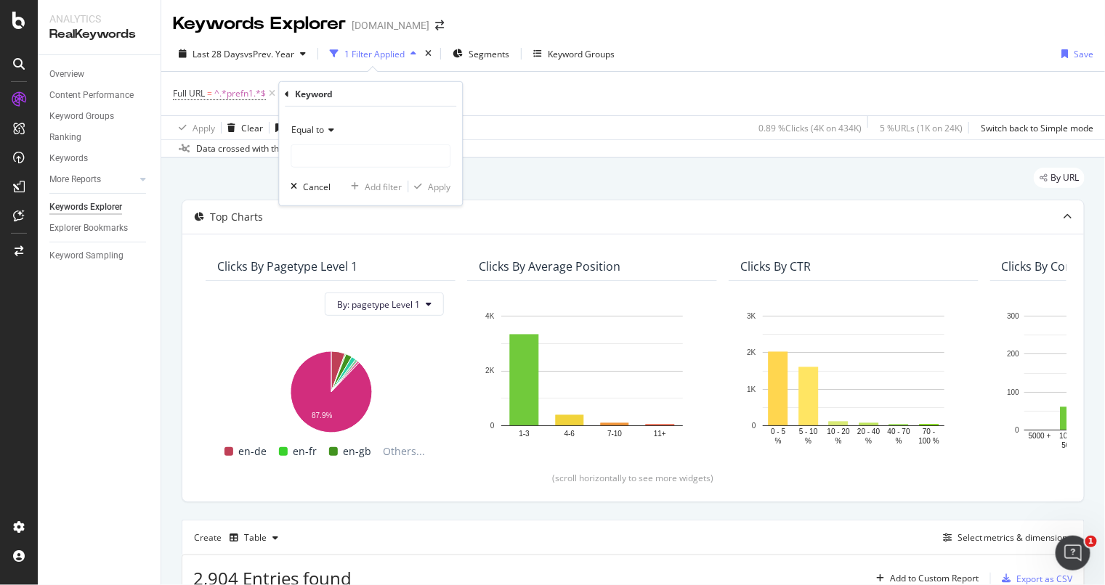
click at [330, 128] on icon at bounding box center [329, 130] width 10 height 9
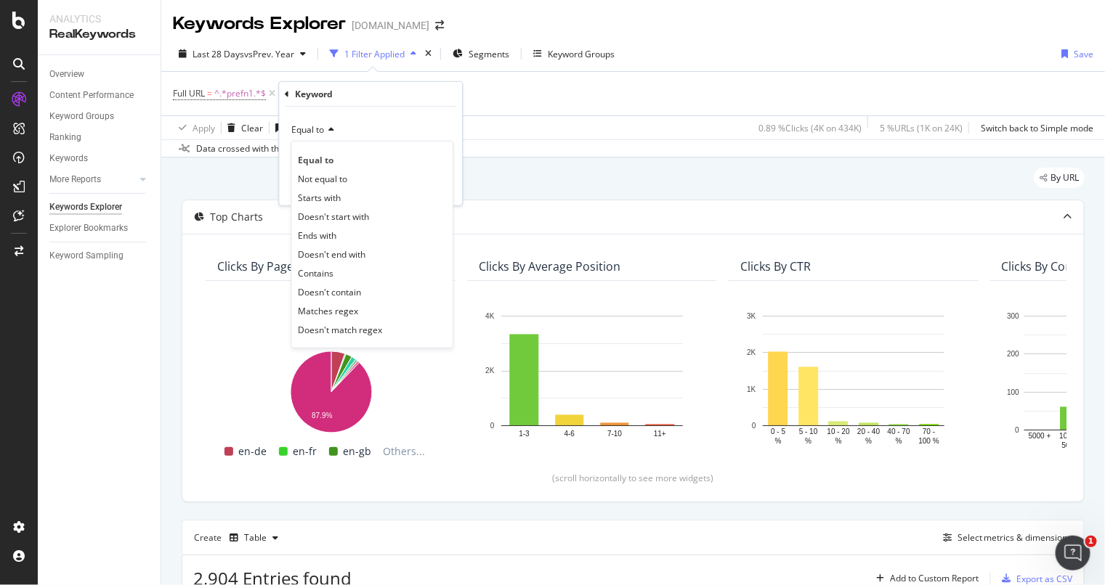
click at [348, 122] on div "Equal to" at bounding box center [370, 129] width 160 height 23
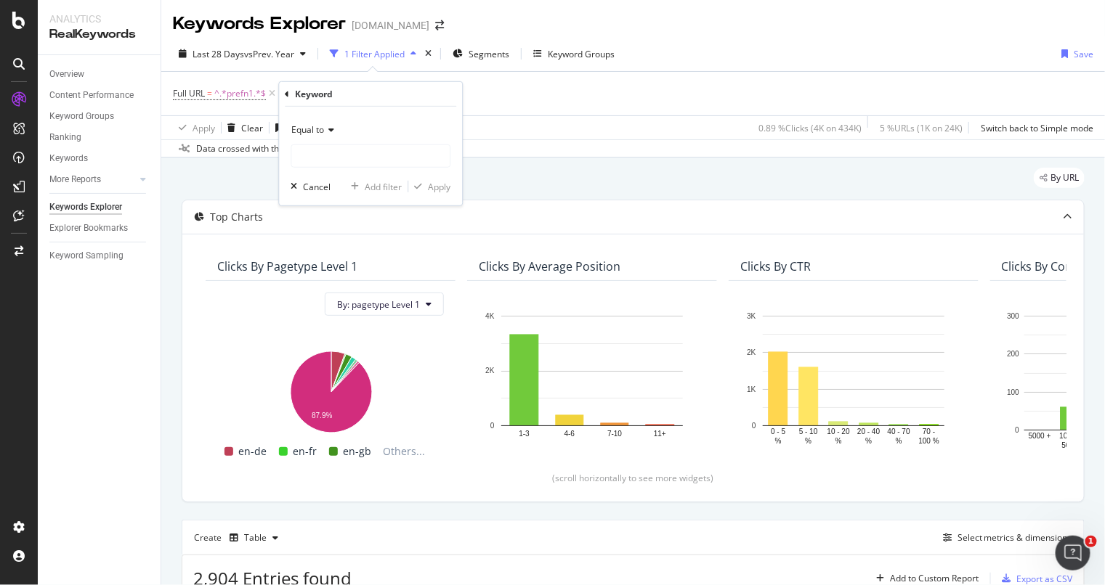
click at [289, 99] on div "Keyword" at bounding box center [370, 94] width 171 height 25
click at [288, 99] on div "Keyword" at bounding box center [370, 94] width 171 height 25
click at [290, 97] on div "Keyword" at bounding box center [370, 94] width 171 height 25
click at [475, 54] on span "Segments" at bounding box center [488, 54] width 41 height 12
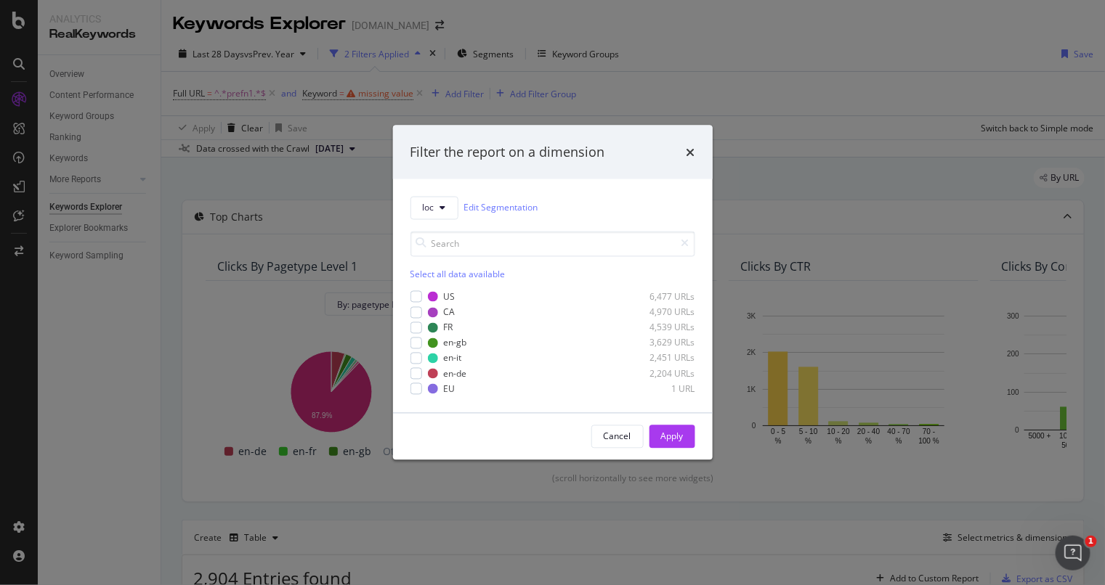
click at [621, 91] on div "Filter the report on a dimension loc Edit Segmentation Select all data availabl…" at bounding box center [552, 292] width 1105 height 585
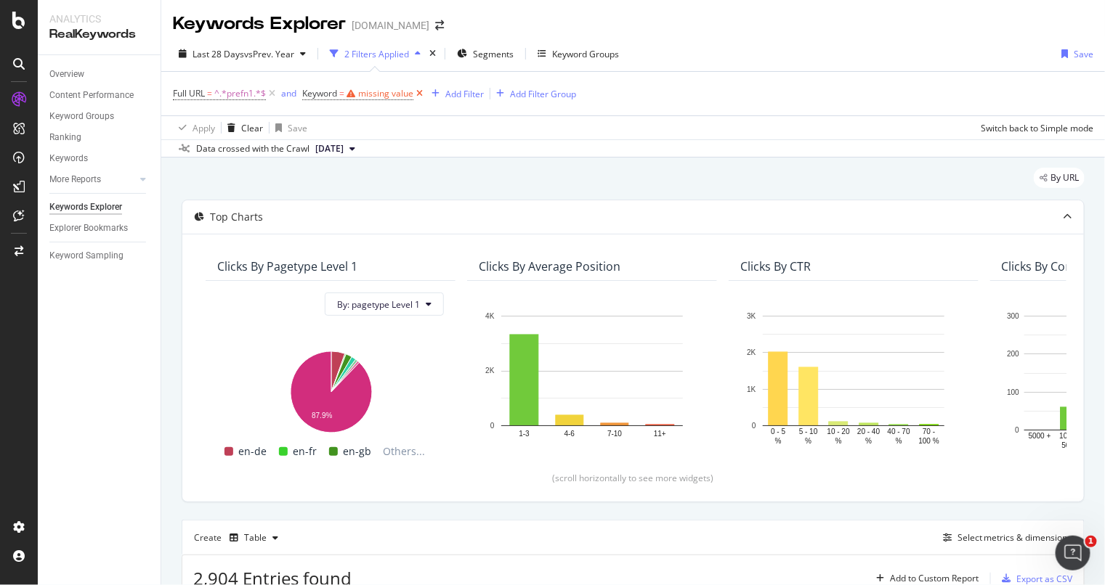
click at [421, 95] on icon at bounding box center [419, 93] width 12 height 15
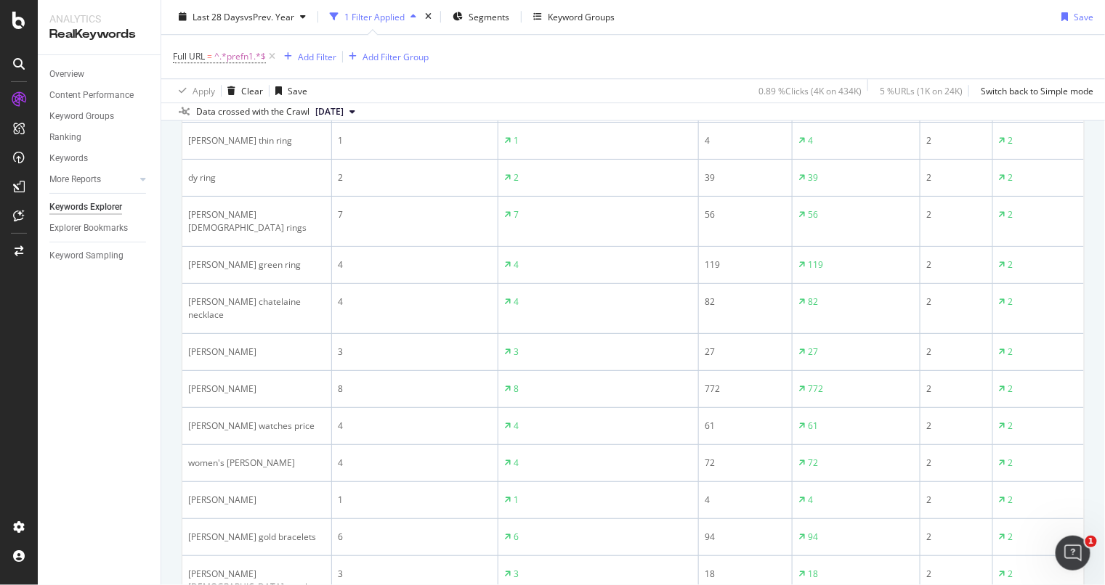
scroll to position [2105, 0]
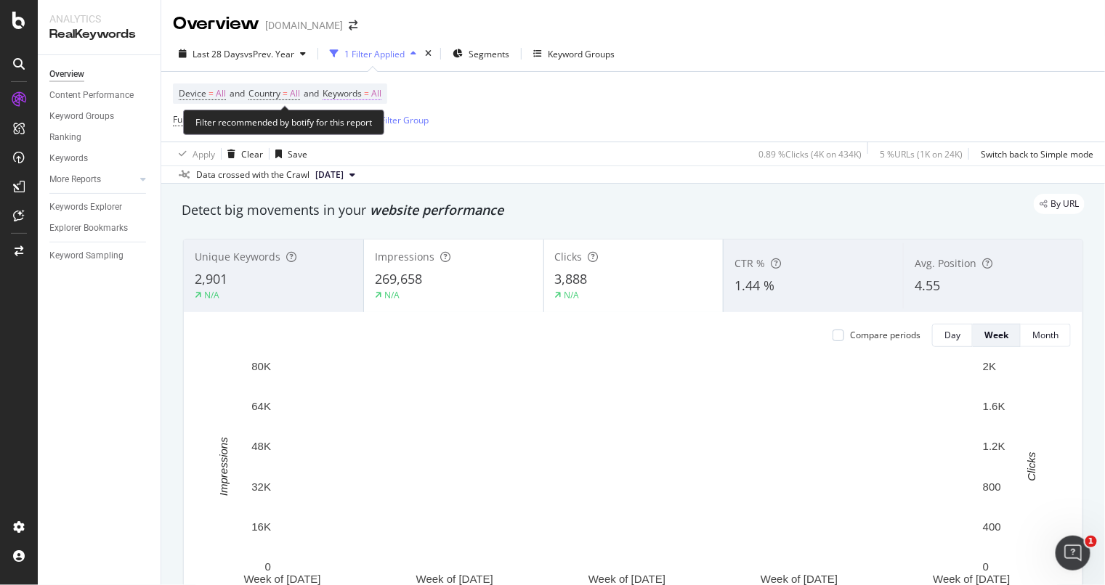
click at [381, 92] on span "All" at bounding box center [376, 94] width 10 height 20
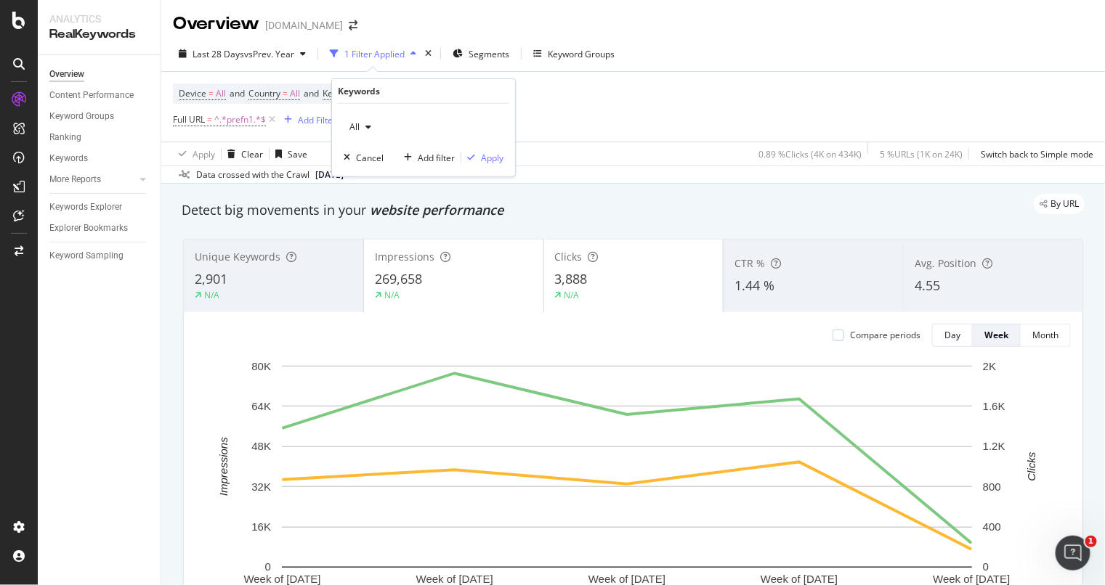
click at [362, 128] on div "button" at bounding box center [367, 127] width 17 height 9
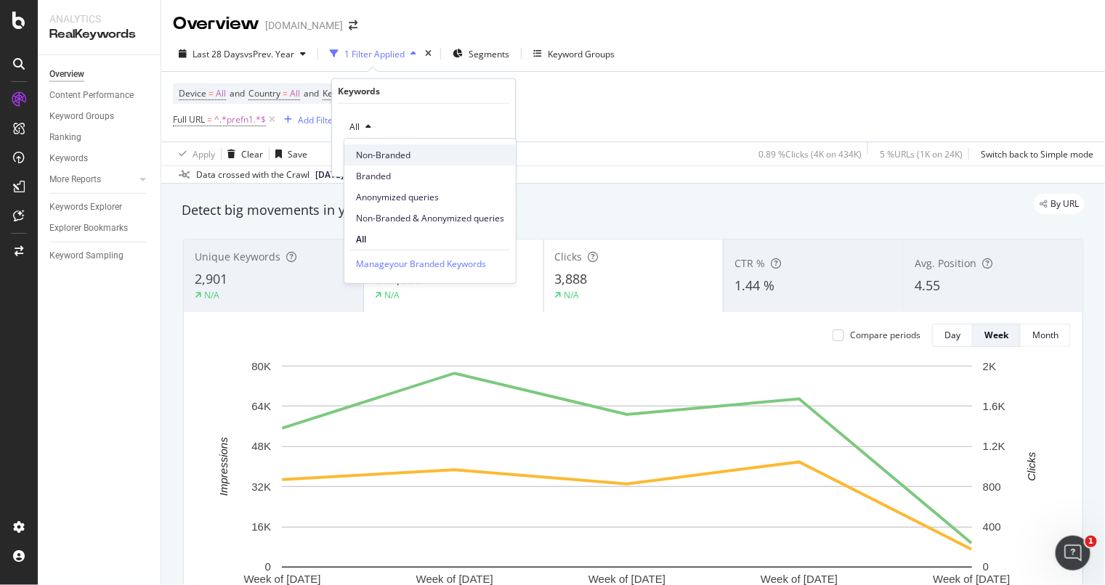
click at [448, 153] on span "Non-Branded" at bounding box center [430, 155] width 148 height 13
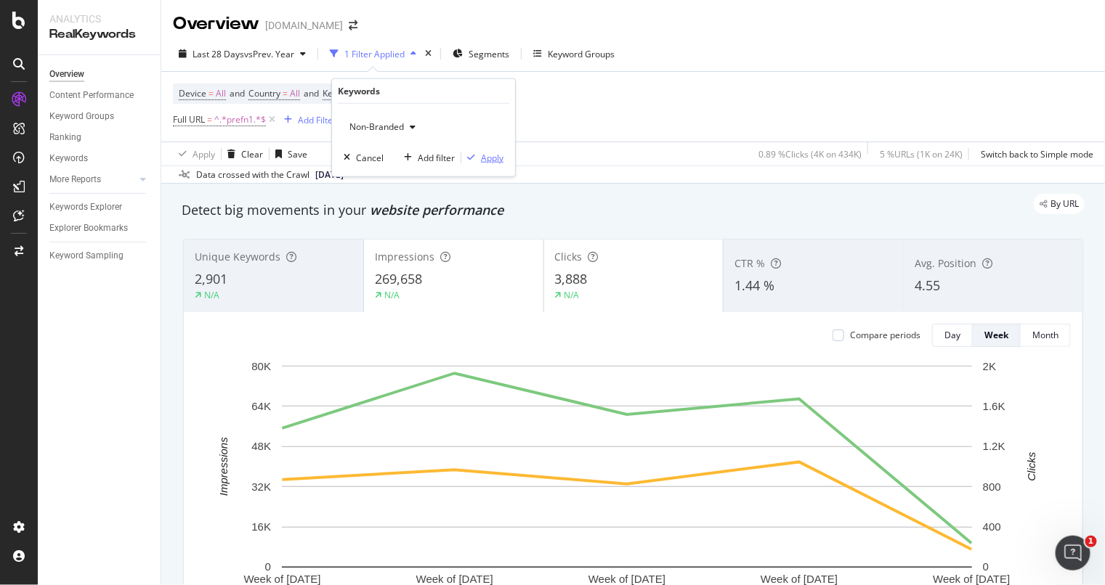
click at [476, 155] on div "button" at bounding box center [471, 157] width 20 height 9
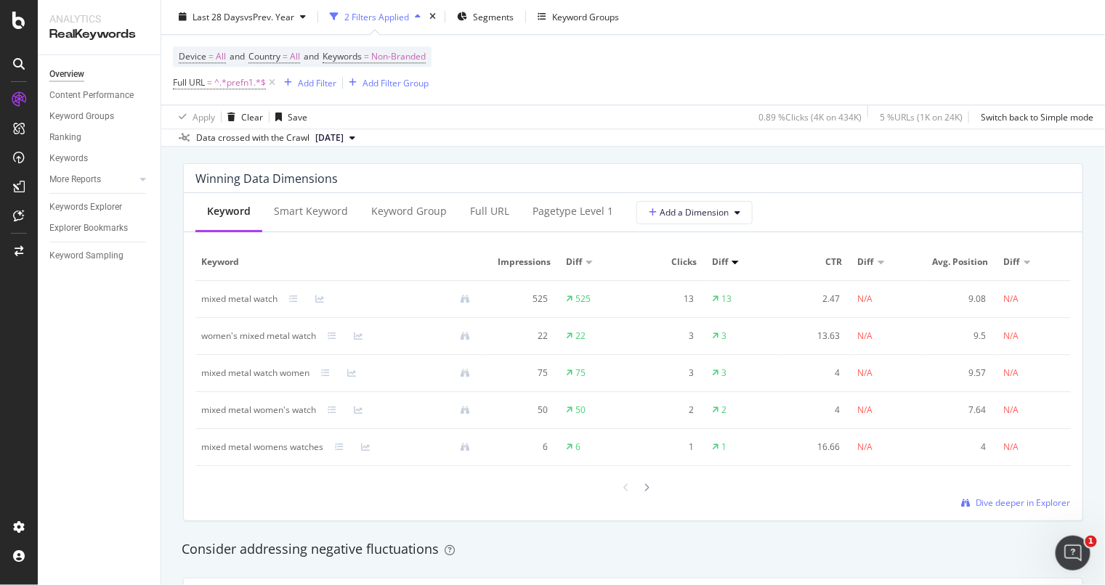
scroll to position [1315, 0]
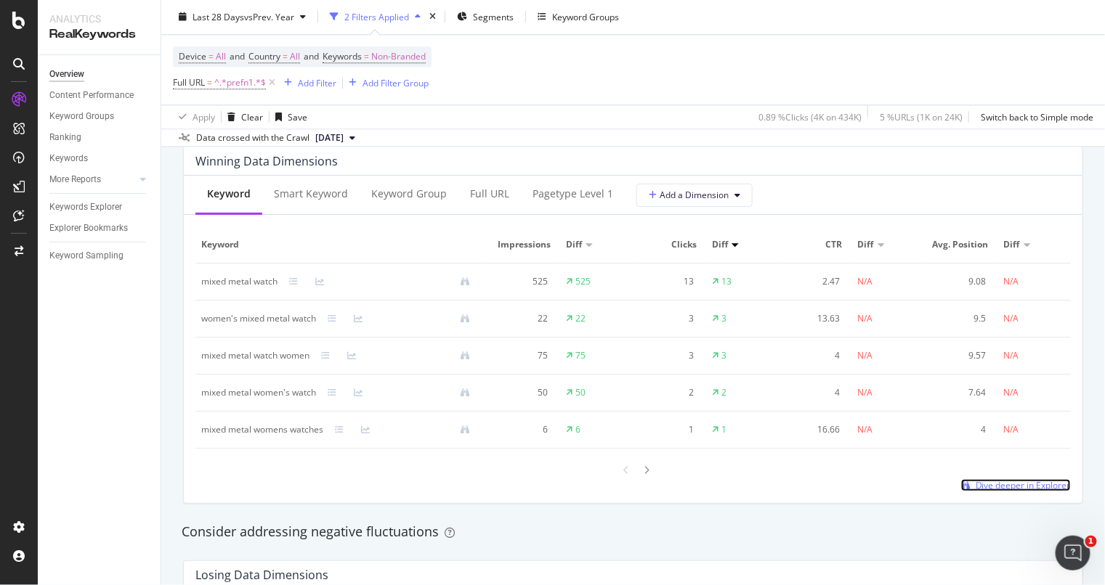
click at [1013, 492] on span "Dive deeper in Explorer" at bounding box center [1022, 485] width 95 height 12
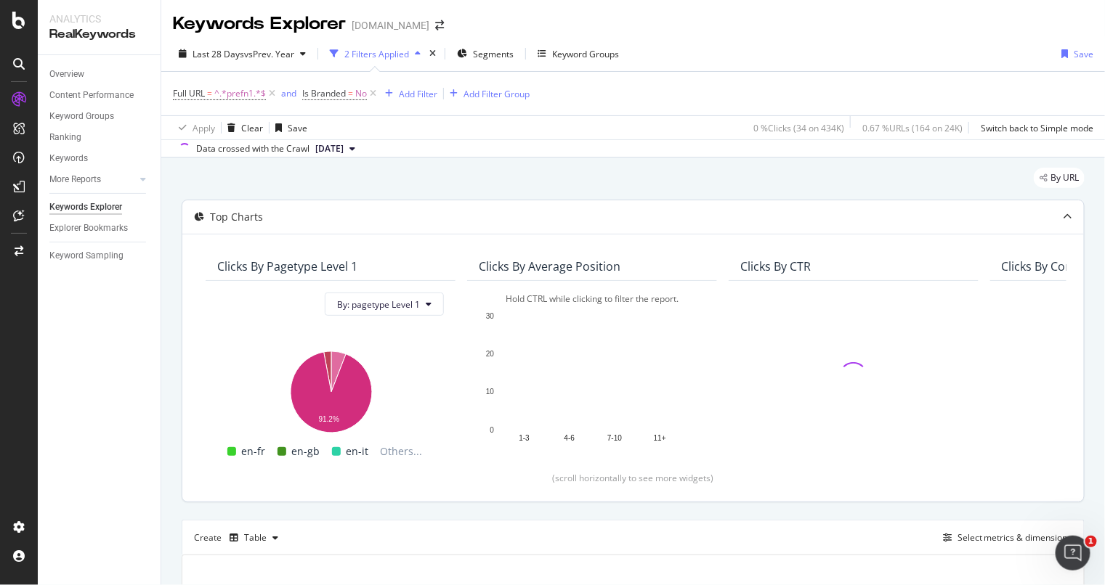
scroll to position [236, 0]
